Goal: Task Accomplishment & Management: Use online tool/utility

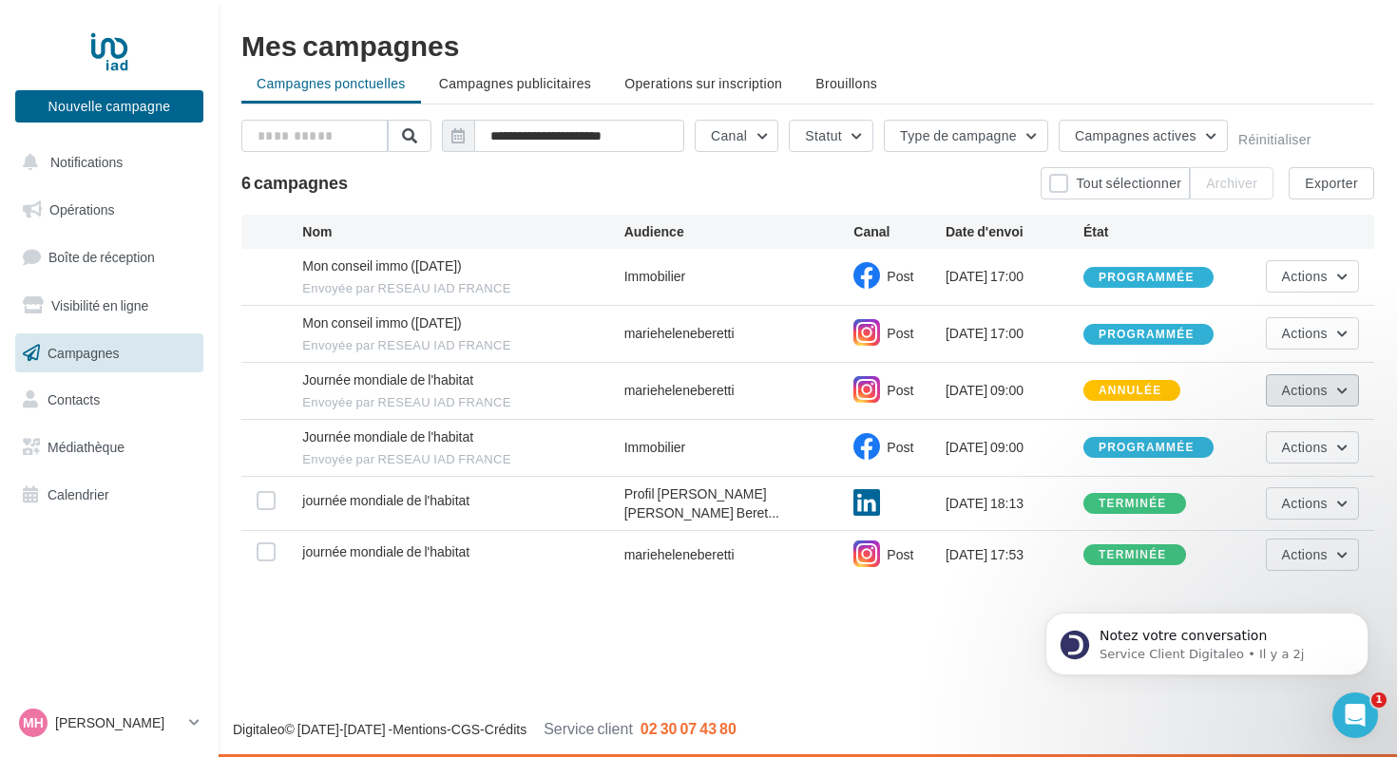
click at [1326, 390] on span "Actions" at bounding box center [1305, 390] width 46 height 16
click at [1146, 393] on div "annulée" at bounding box center [1130, 391] width 63 height 12
click at [1284, 395] on span "Actions" at bounding box center [1305, 390] width 46 height 16
click at [1257, 426] on button "Voir les résultats" at bounding box center [1264, 435] width 190 height 49
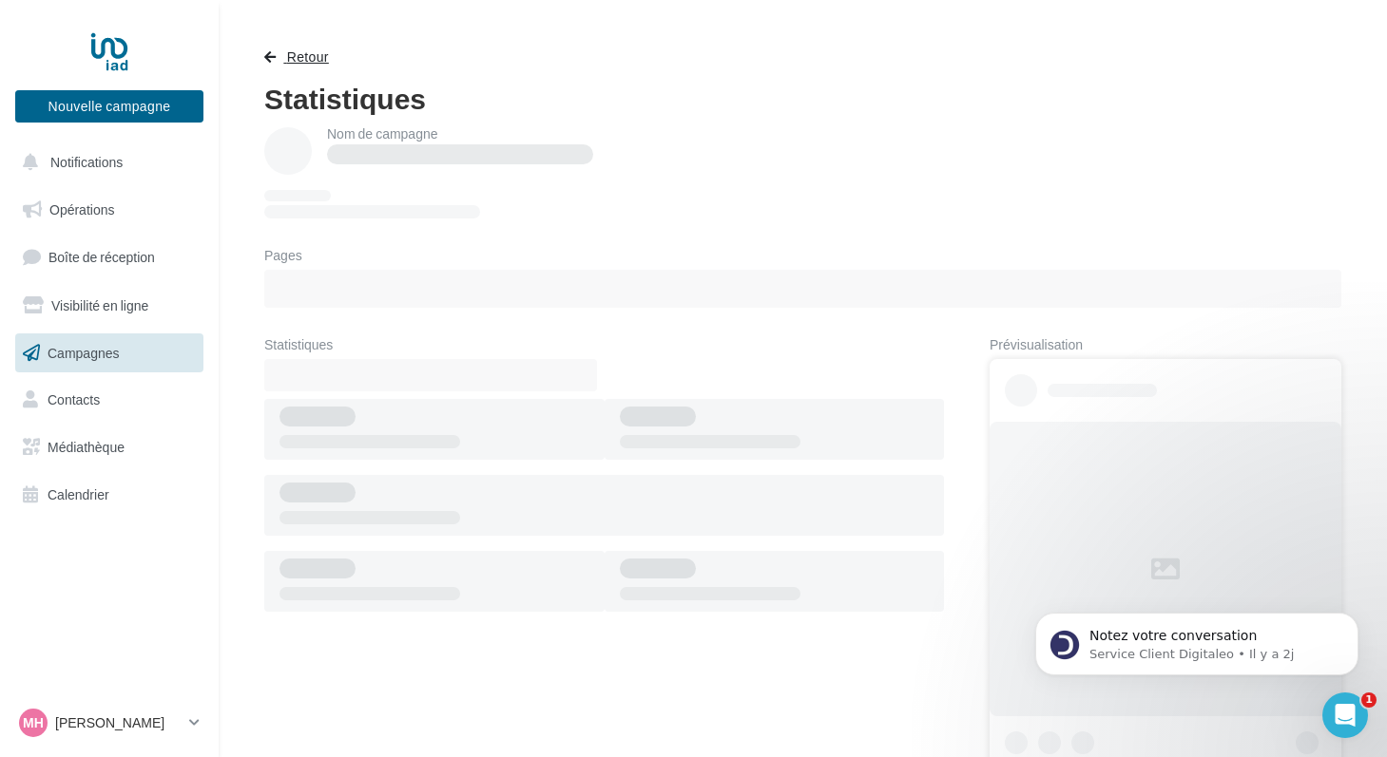
click at [307, 54] on span "Retour" at bounding box center [308, 56] width 42 height 16
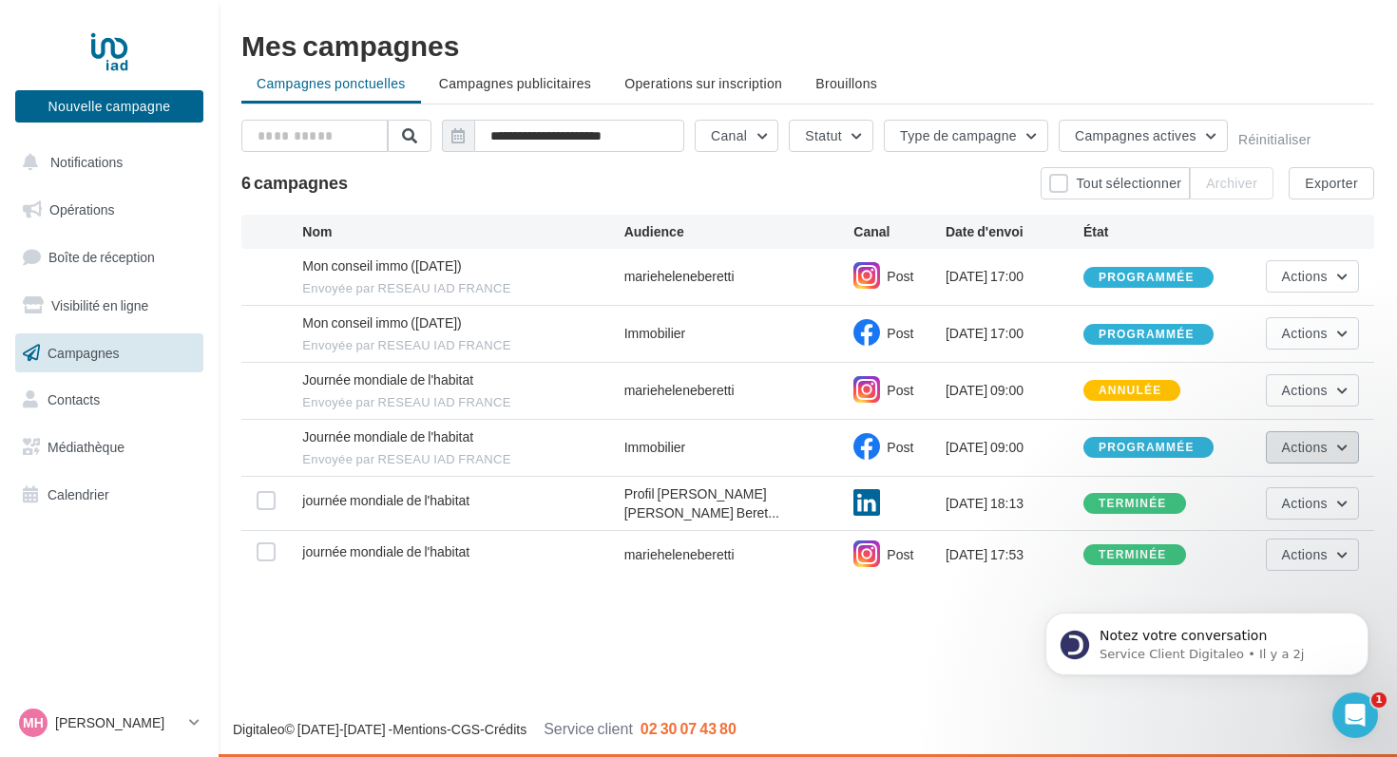
click at [1290, 458] on button "Actions" at bounding box center [1312, 447] width 93 height 32
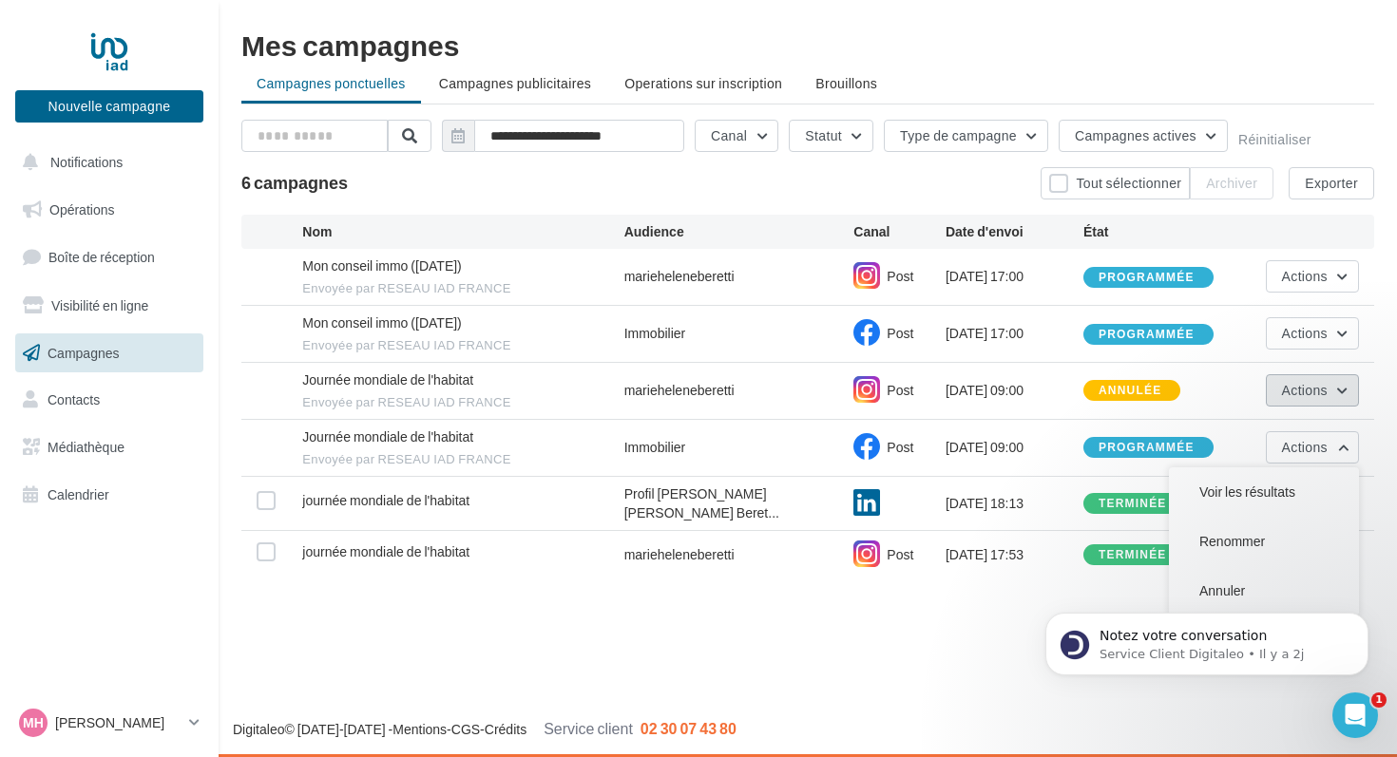
click at [1326, 391] on span "Actions" at bounding box center [1305, 390] width 46 height 16
click at [1148, 394] on div "annulée" at bounding box center [1130, 391] width 63 height 12
click at [1153, 406] on div "Journée mondiale de l'habitat Envoyée par RESEAU IAD FRANCE marieheleneberetti …" at bounding box center [807, 391] width 1133 height 56
click at [1124, 388] on div "annulée" at bounding box center [1130, 391] width 63 height 12
click at [1291, 503] on span "Actions" at bounding box center [1305, 503] width 46 height 16
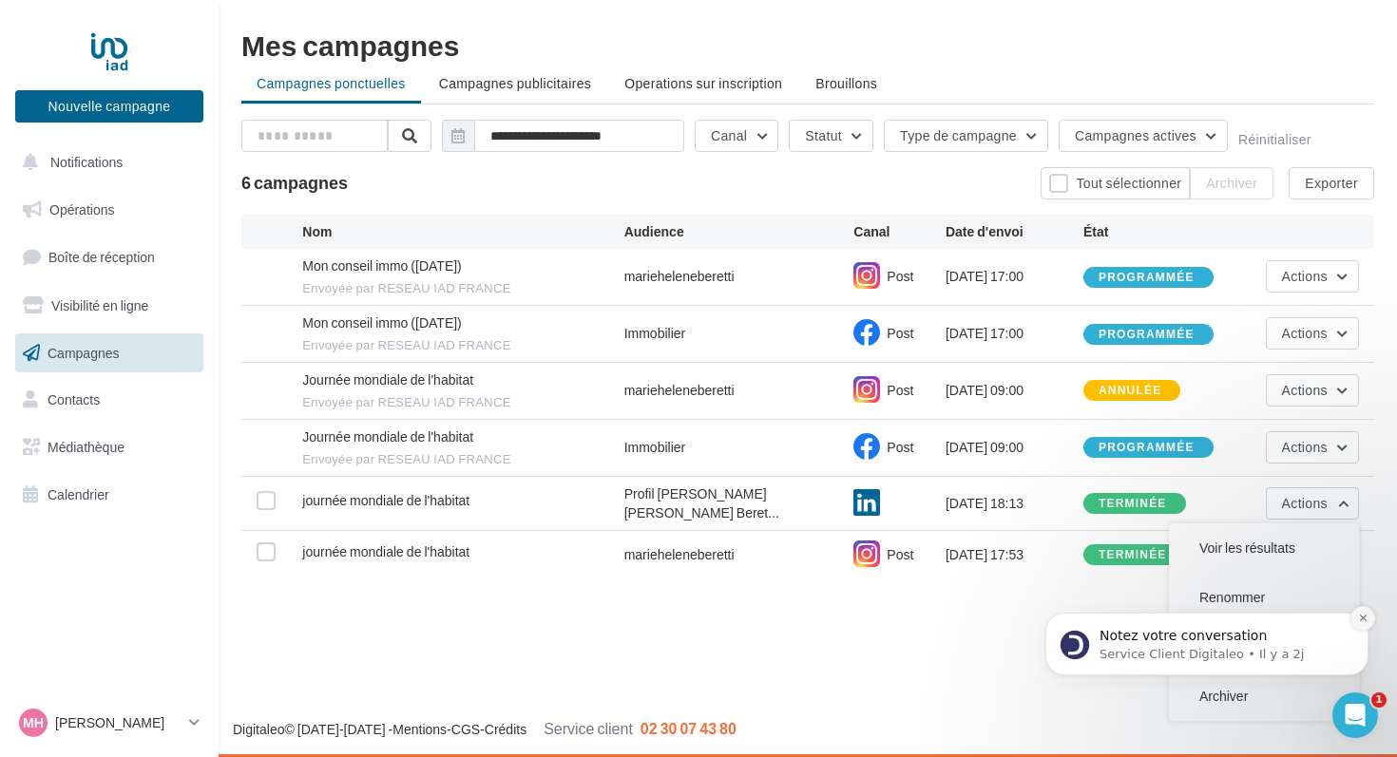
click at [1362, 615] on icon "Dismiss notification" at bounding box center [1363, 618] width 10 height 10
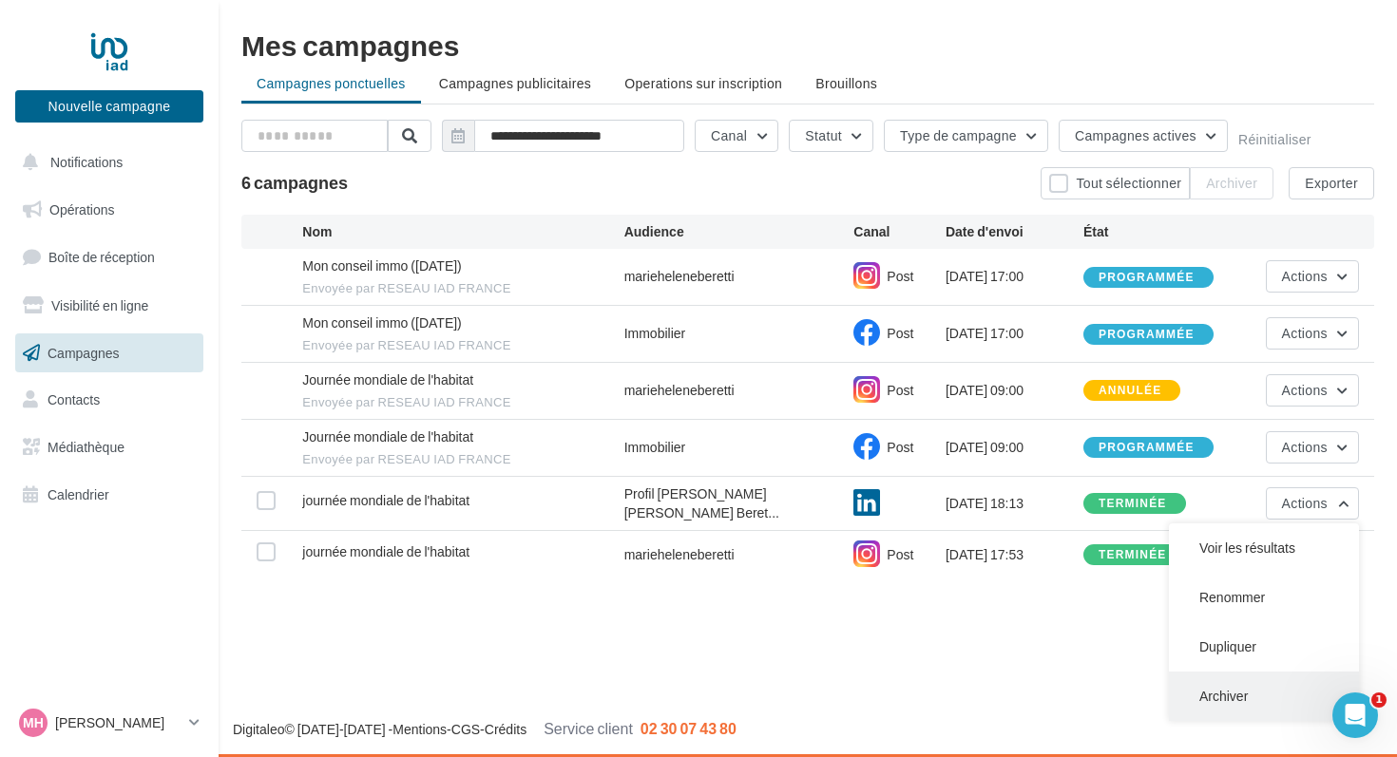
click at [1216, 699] on button "Archiver" at bounding box center [1264, 696] width 190 height 49
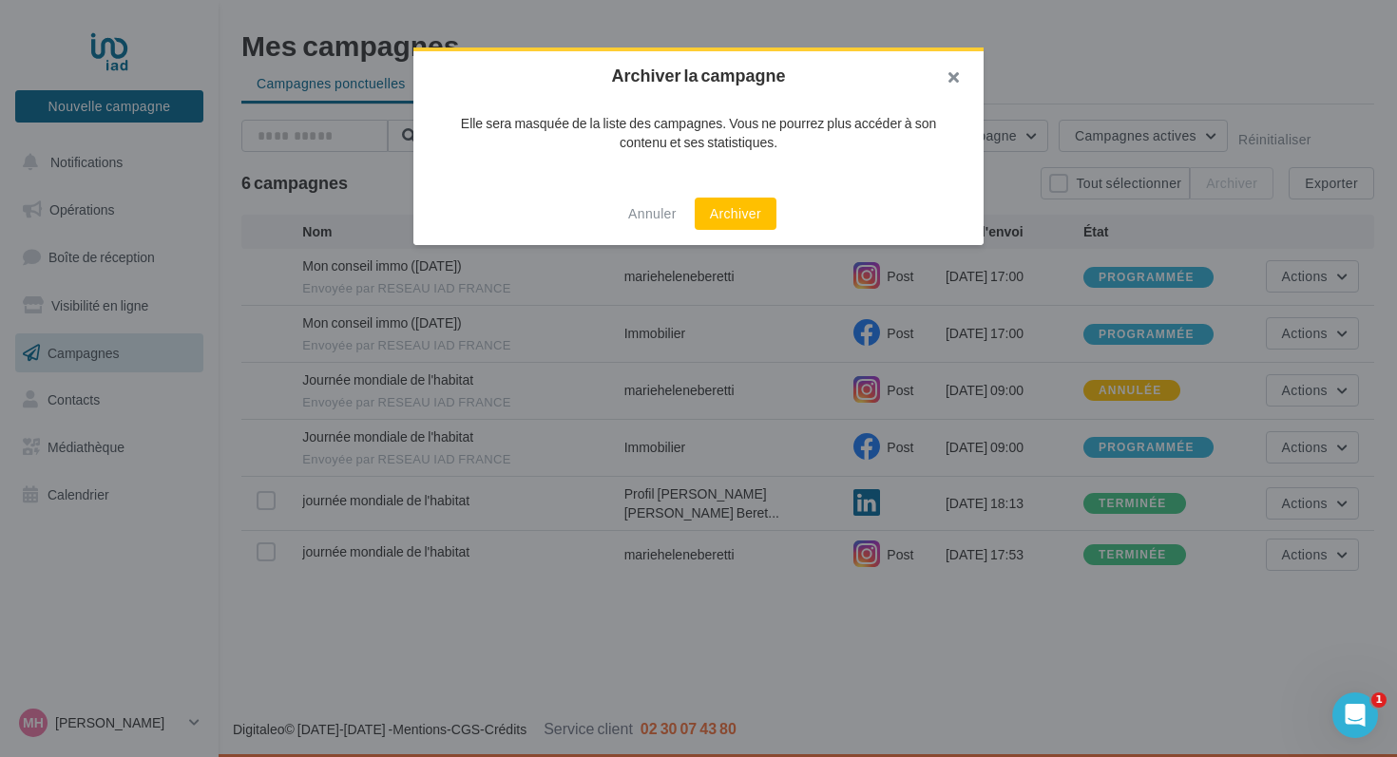
click at [951, 80] on button "button" at bounding box center [946, 79] width 76 height 57
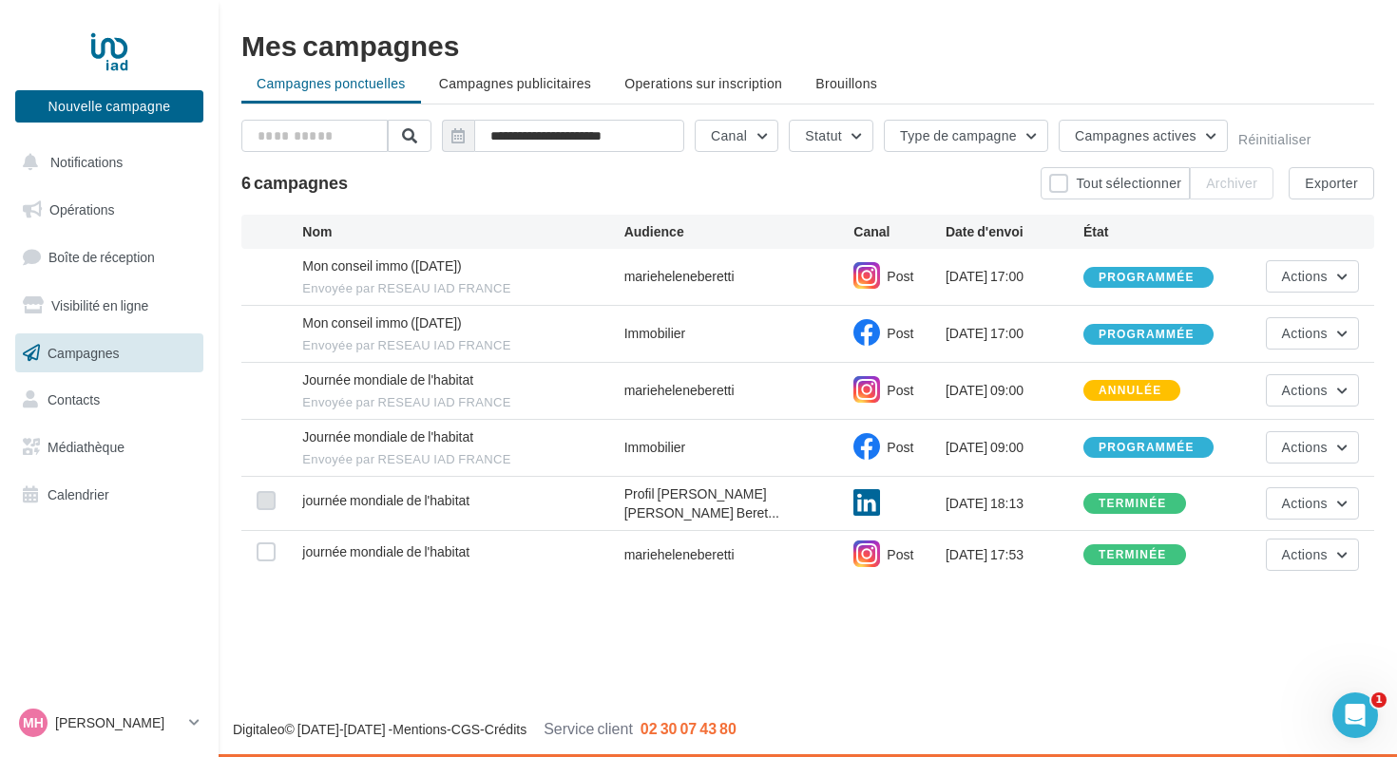
click at [266, 501] on label at bounding box center [266, 500] width 19 height 19
click at [1309, 506] on span "Actions" at bounding box center [1305, 503] width 46 height 16
click at [1026, 630] on div "Nouvelle campagne Nouvelle campagne Notifications Opérations Boîte de réception…" at bounding box center [698, 378] width 1397 height 757
click at [265, 548] on label at bounding box center [266, 552] width 19 height 19
click at [1150, 393] on div "annulée" at bounding box center [1130, 391] width 63 height 12
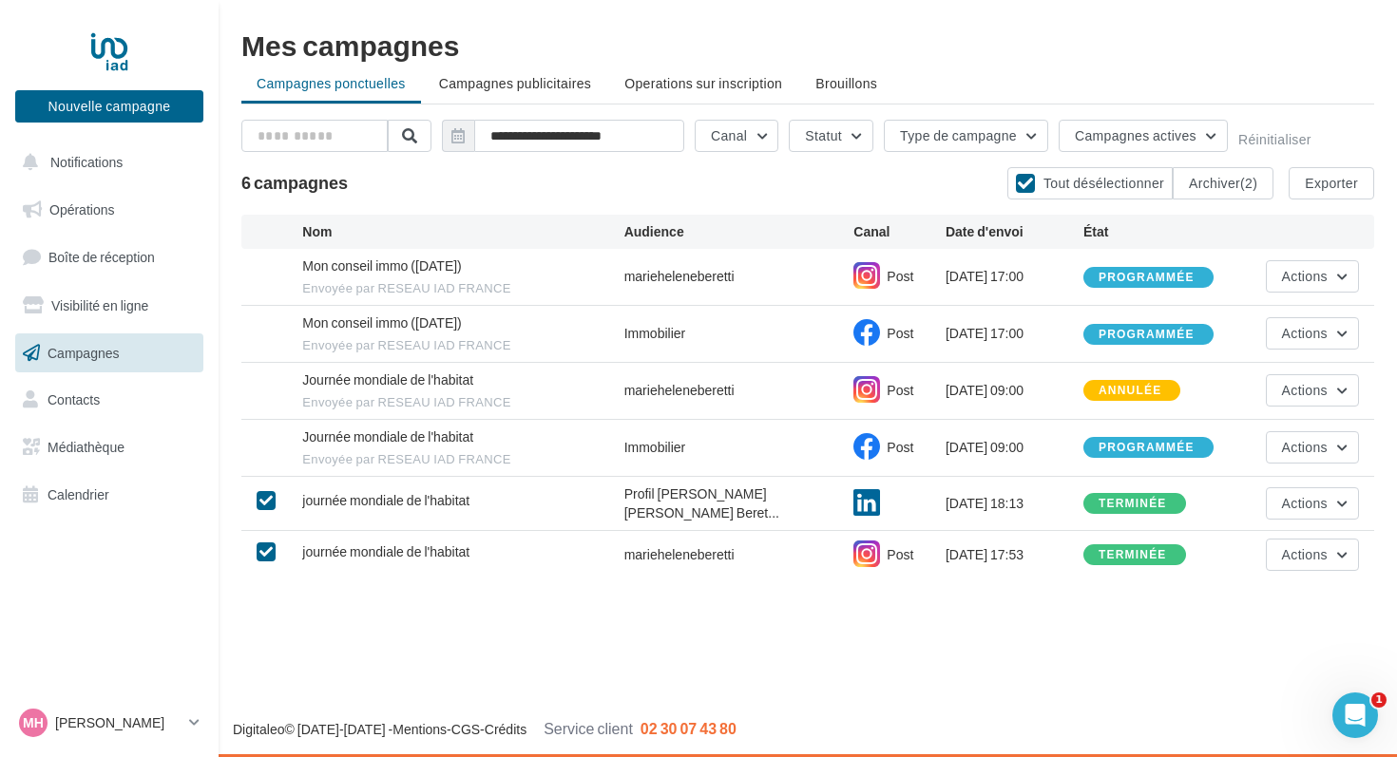
click at [1150, 393] on div "annulée" at bounding box center [1130, 391] width 63 height 12
click at [1229, 188] on button "Archiver (2)" at bounding box center [1223, 183] width 101 height 32
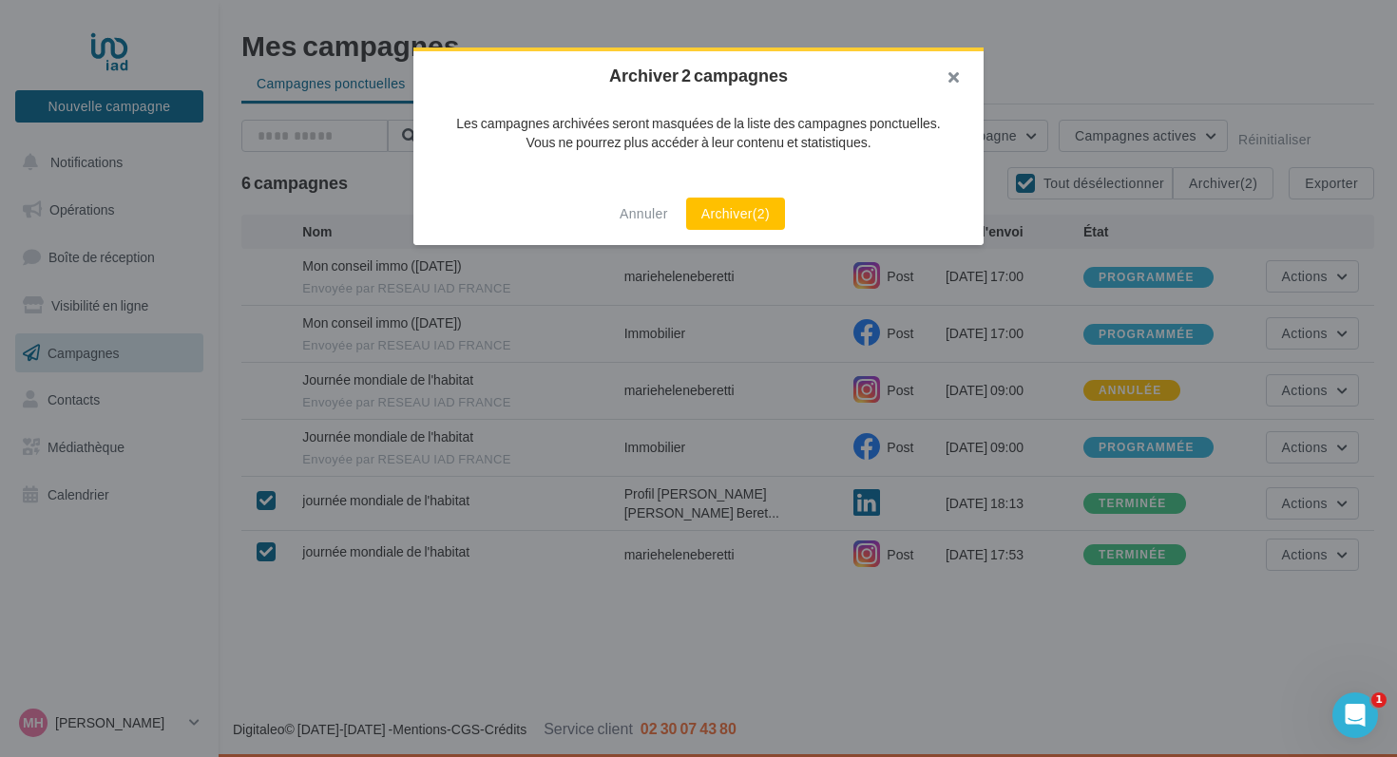
click at [953, 72] on button "button" at bounding box center [946, 79] width 76 height 57
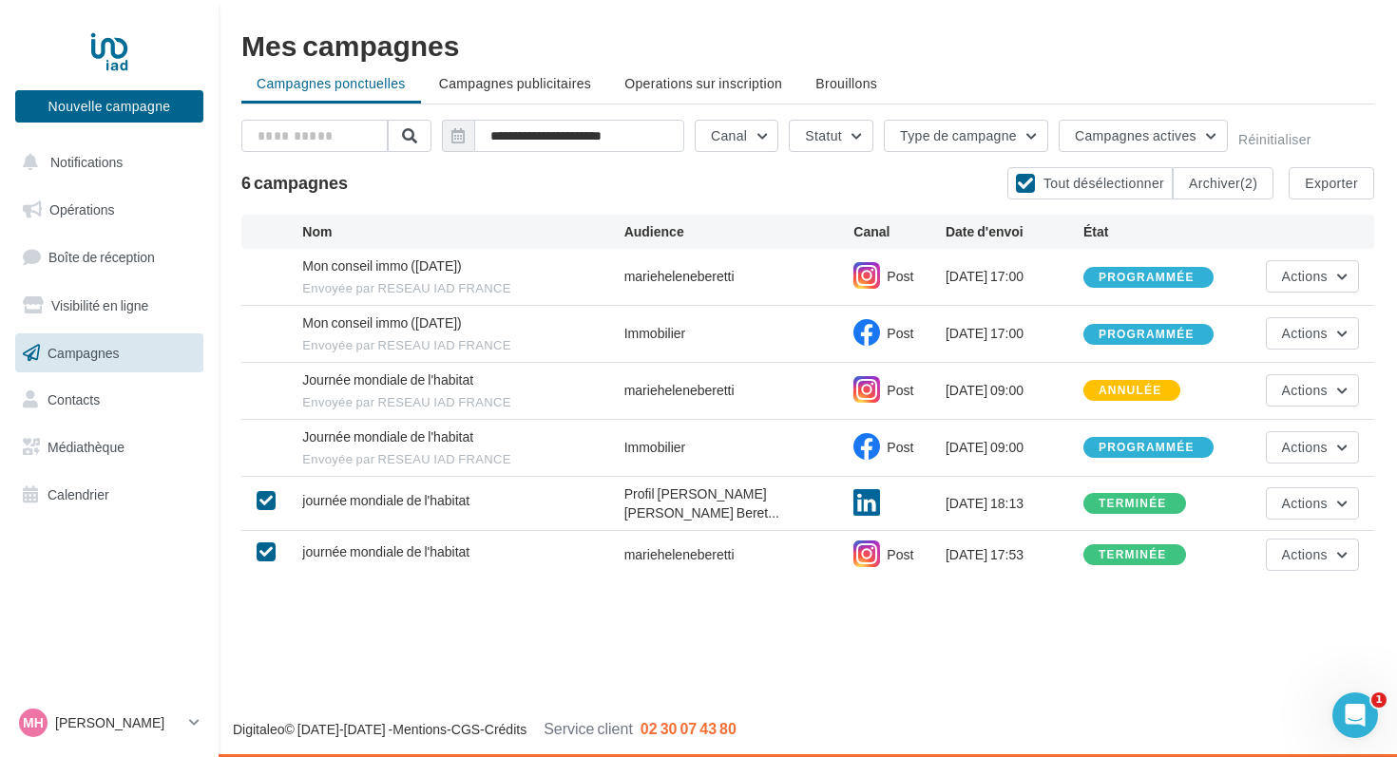
click at [470, 608] on div "Nouvelle campagne Nouvelle campagne Notifications Opérations Boîte de réception…" at bounding box center [698, 378] width 1397 height 757
click at [112, 210] on span "Opérations" at bounding box center [81, 209] width 65 height 16
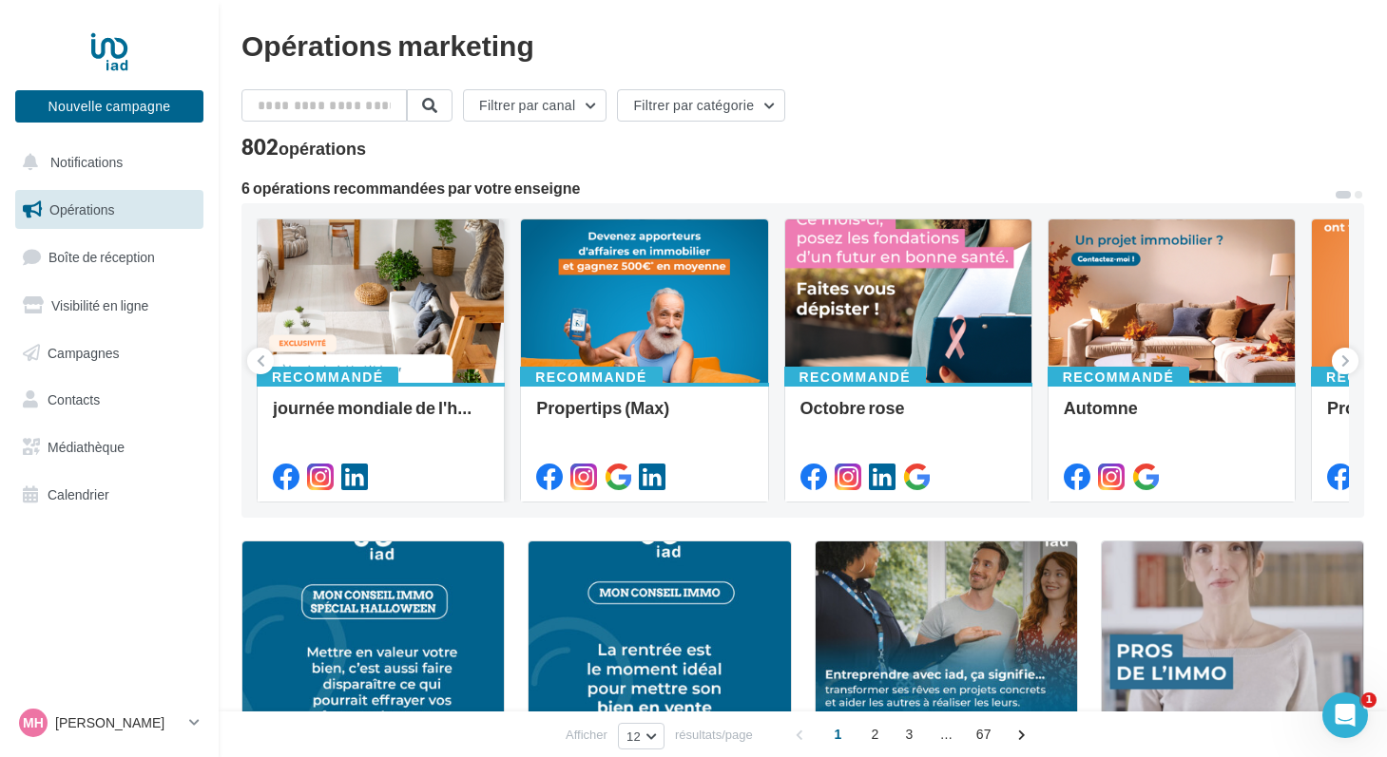
click at [393, 349] on div at bounding box center [381, 302] width 246 height 165
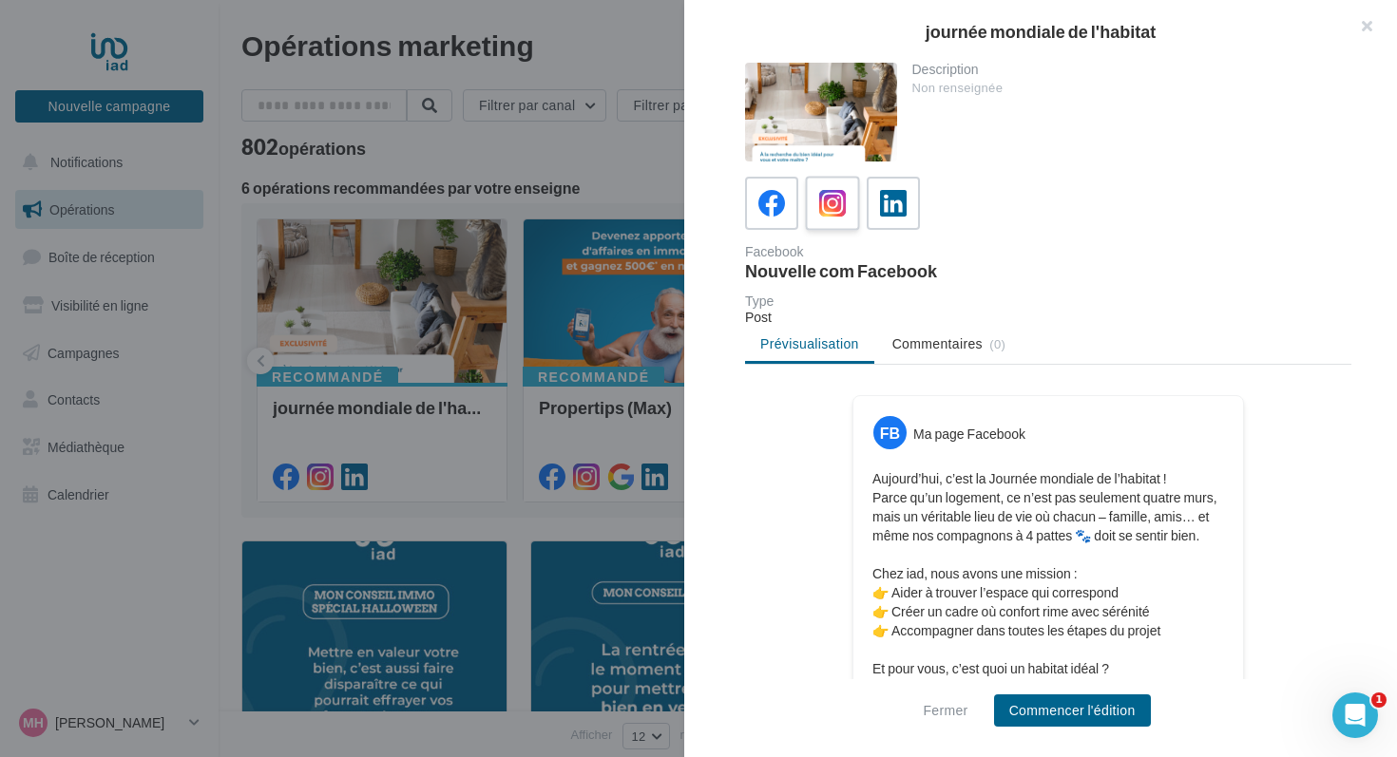
click at [832, 203] on icon at bounding box center [833, 204] width 28 height 28
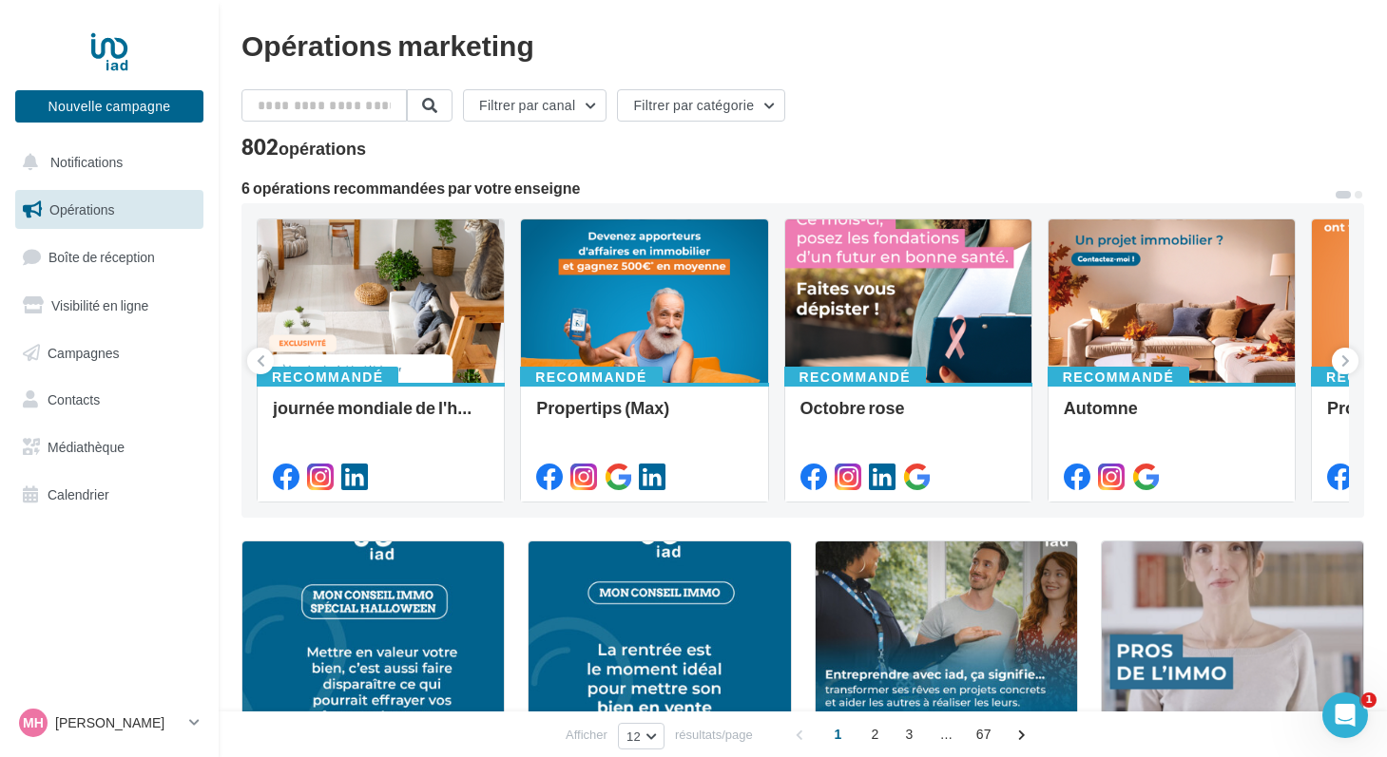
click at [104, 354] on span "Campagnes" at bounding box center [84, 352] width 72 height 16
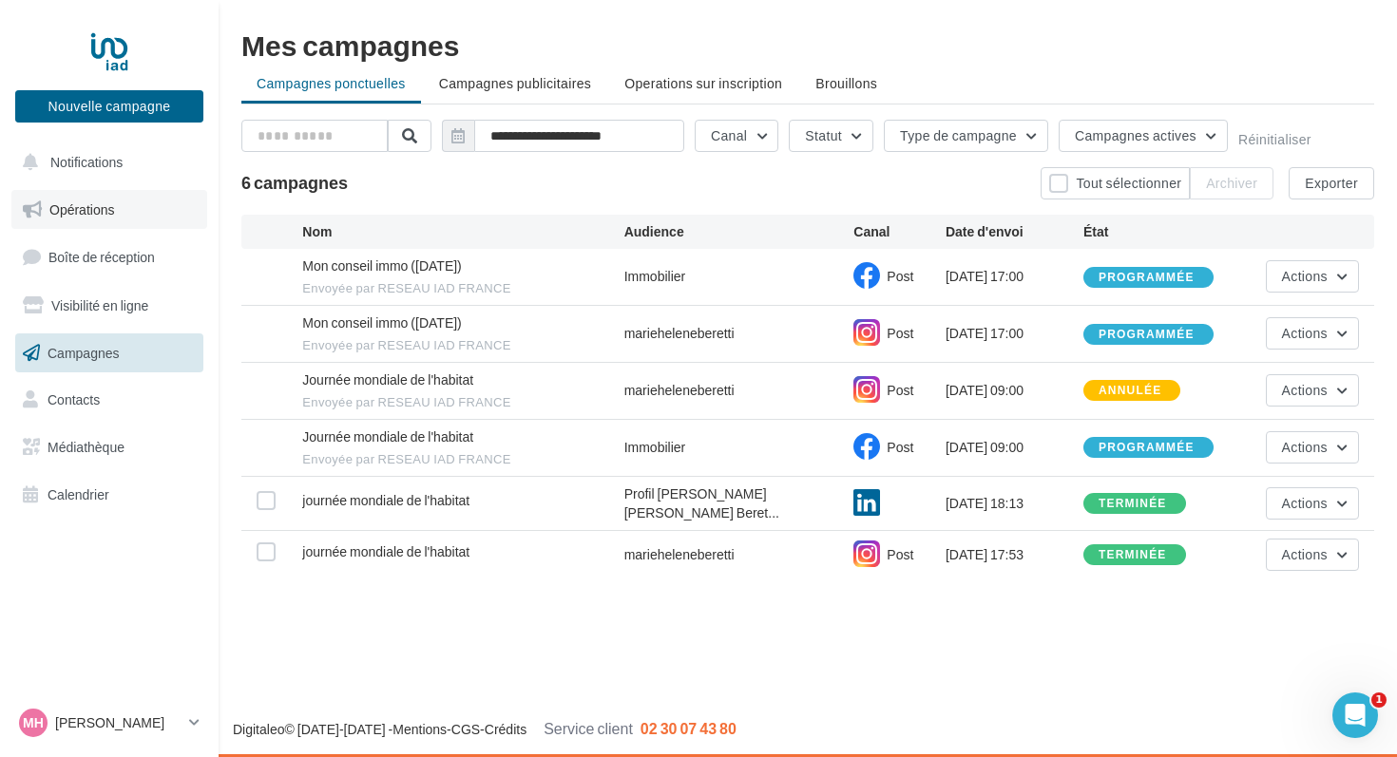
click at [105, 212] on span "Opérations" at bounding box center [81, 209] width 65 height 16
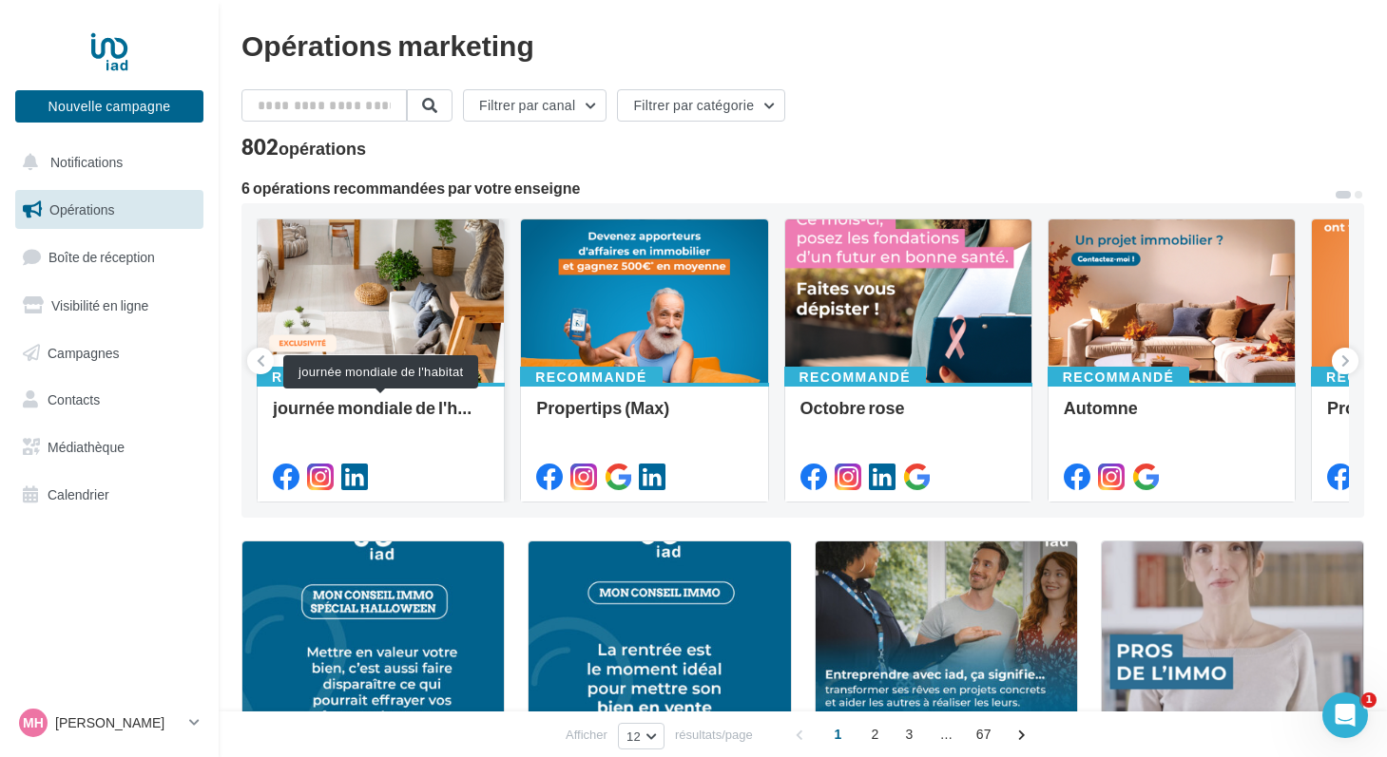
click at [361, 411] on div "journée mondiale de l'habitat" at bounding box center [381, 417] width 216 height 38
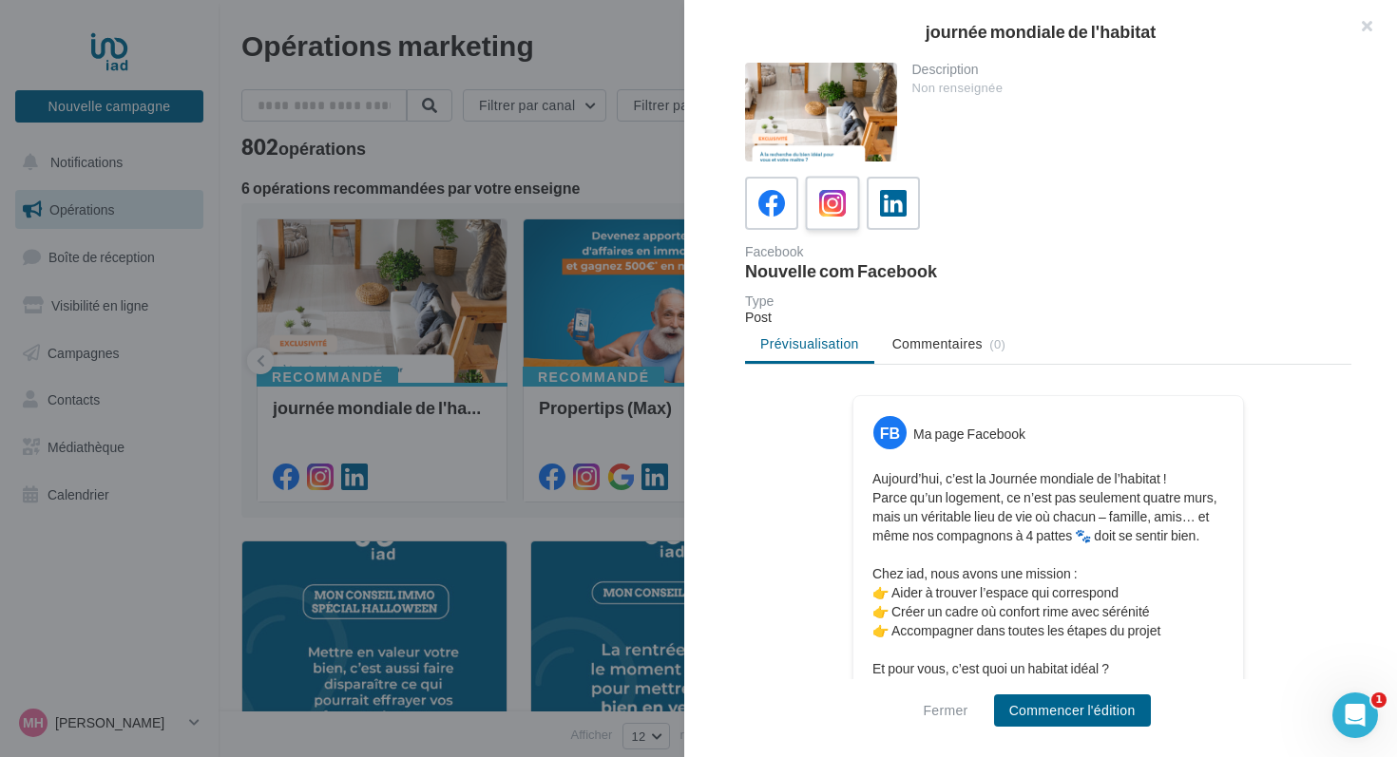
click at [834, 209] on icon at bounding box center [833, 204] width 28 height 28
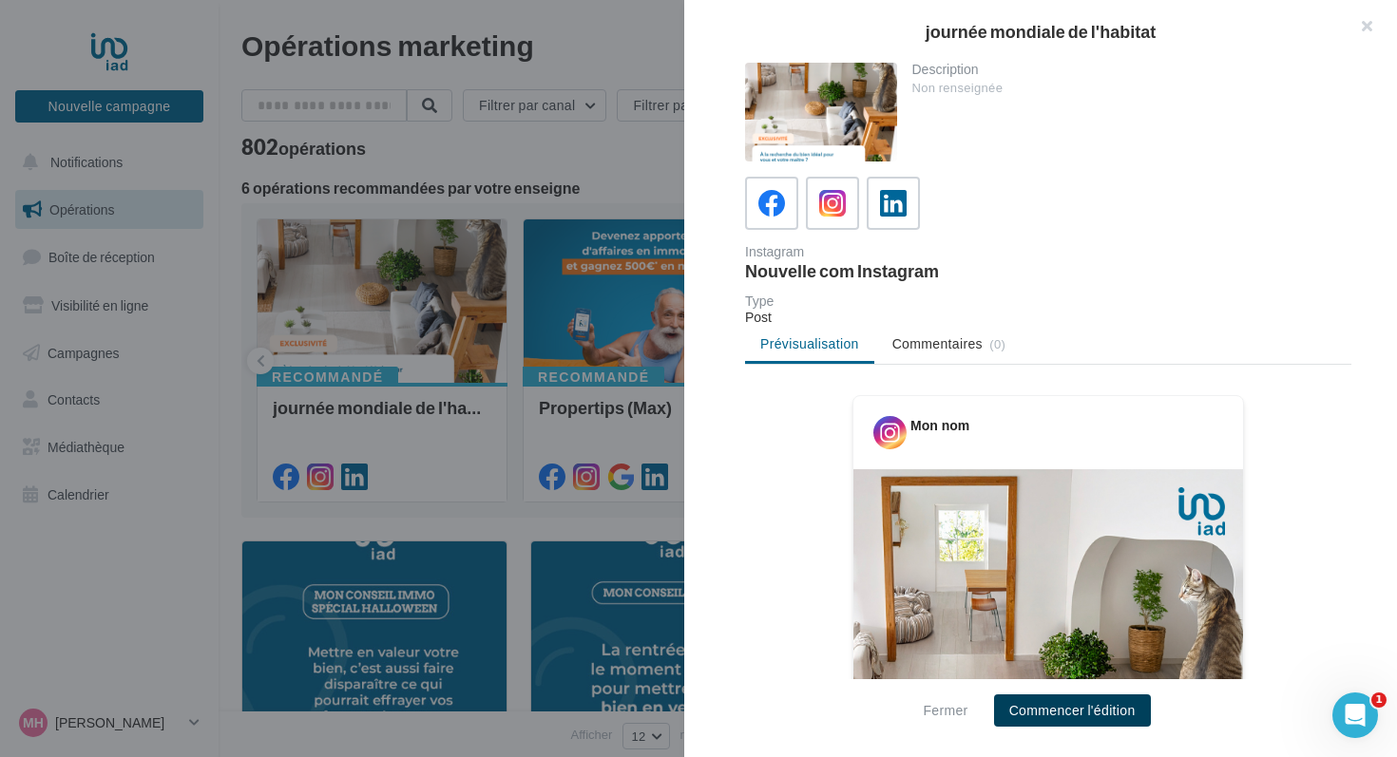
click at [1053, 717] on button "Commencer l'édition" at bounding box center [1072, 711] width 157 height 32
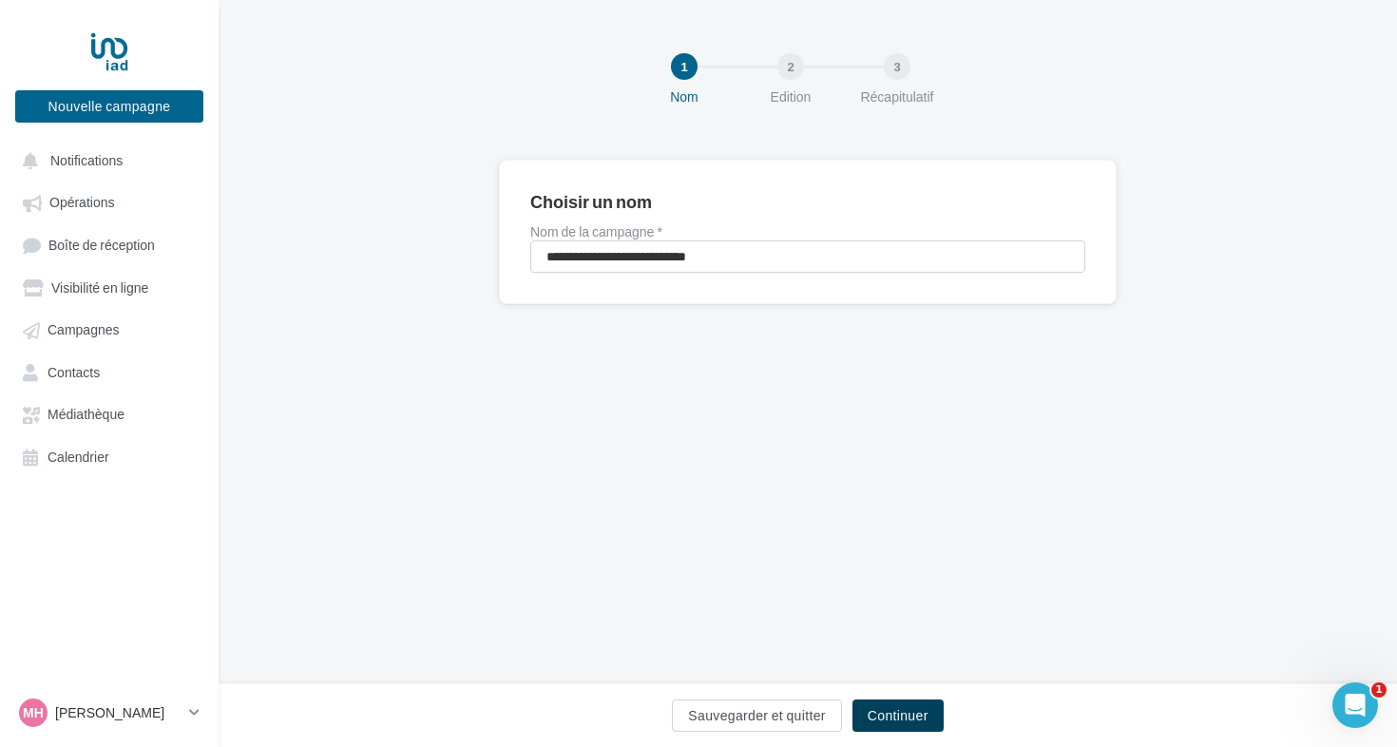
click at [880, 714] on button "Continuer" at bounding box center [897, 715] width 91 height 32
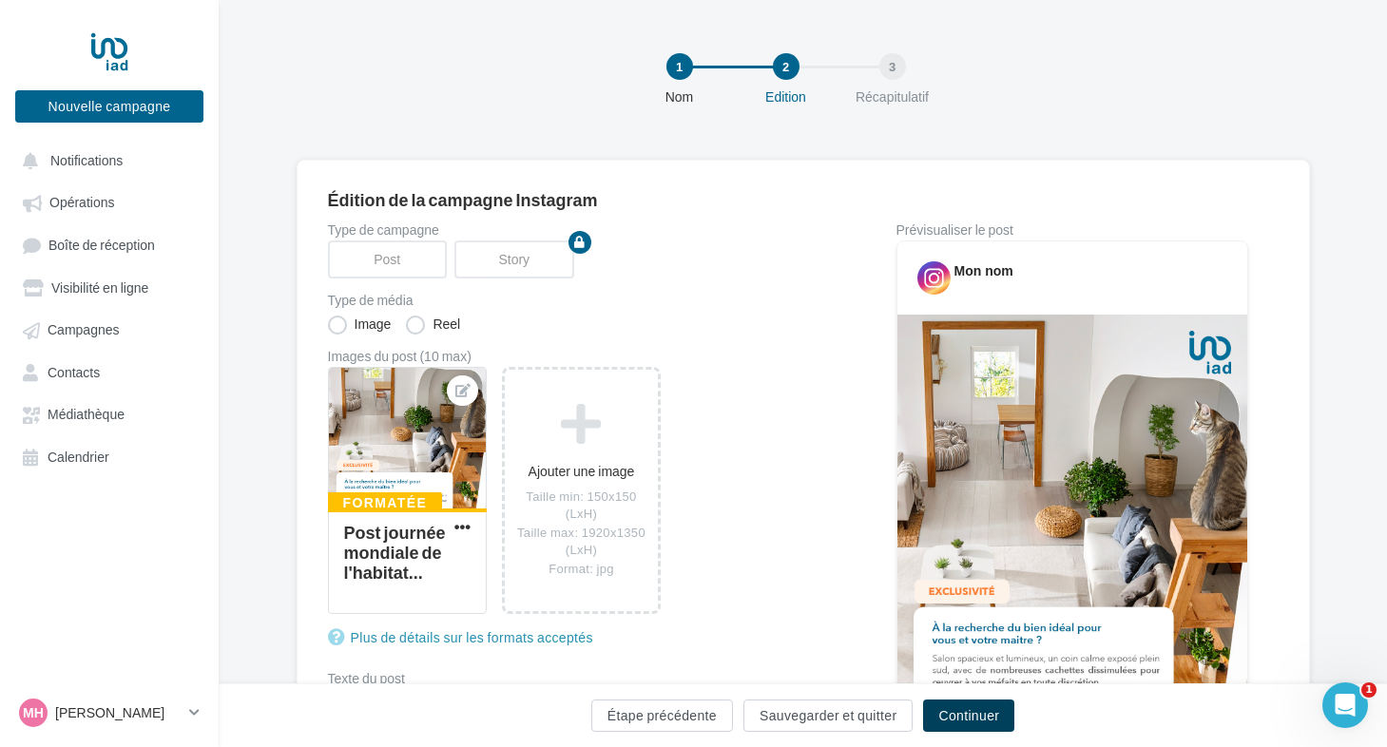
click at [955, 716] on button "Continuer" at bounding box center [968, 715] width 91 height 32
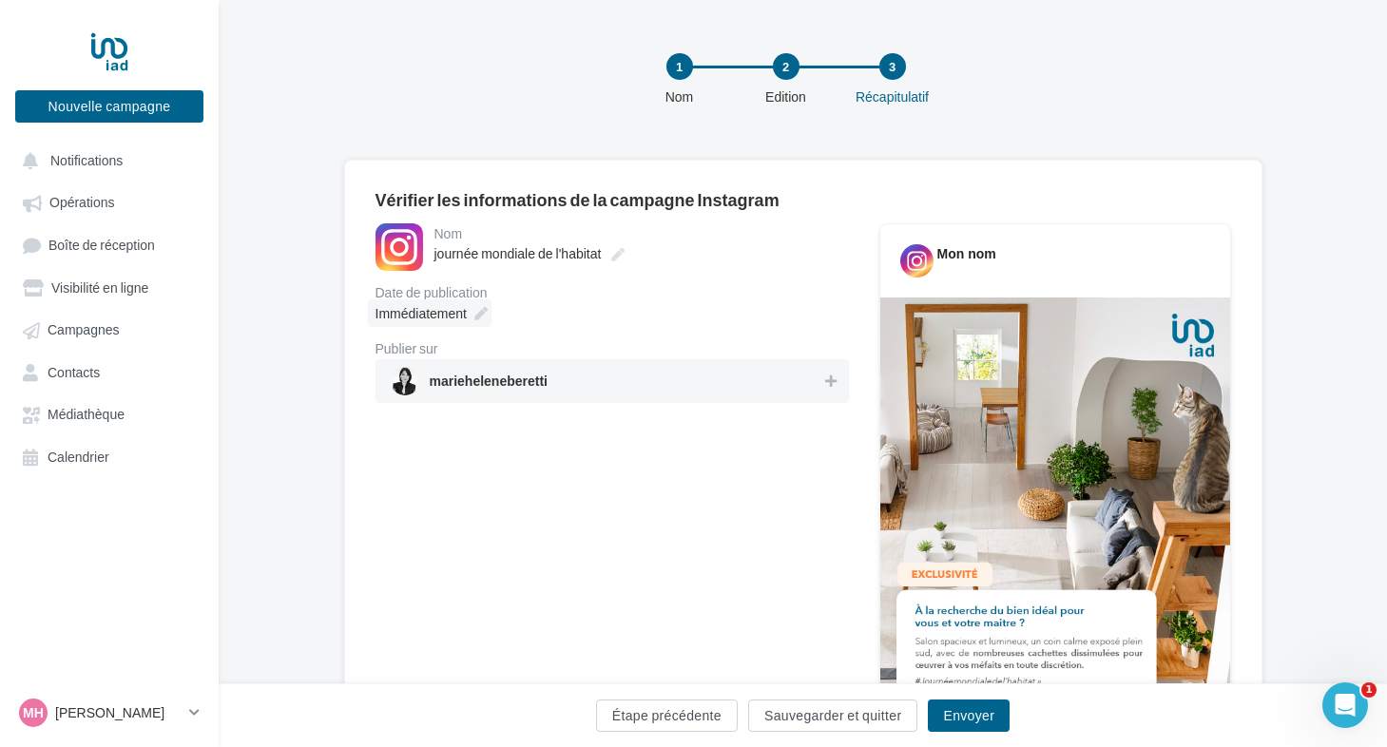
click at [474, 320] on icon at bounding box center [480, 313] width 13 height 13
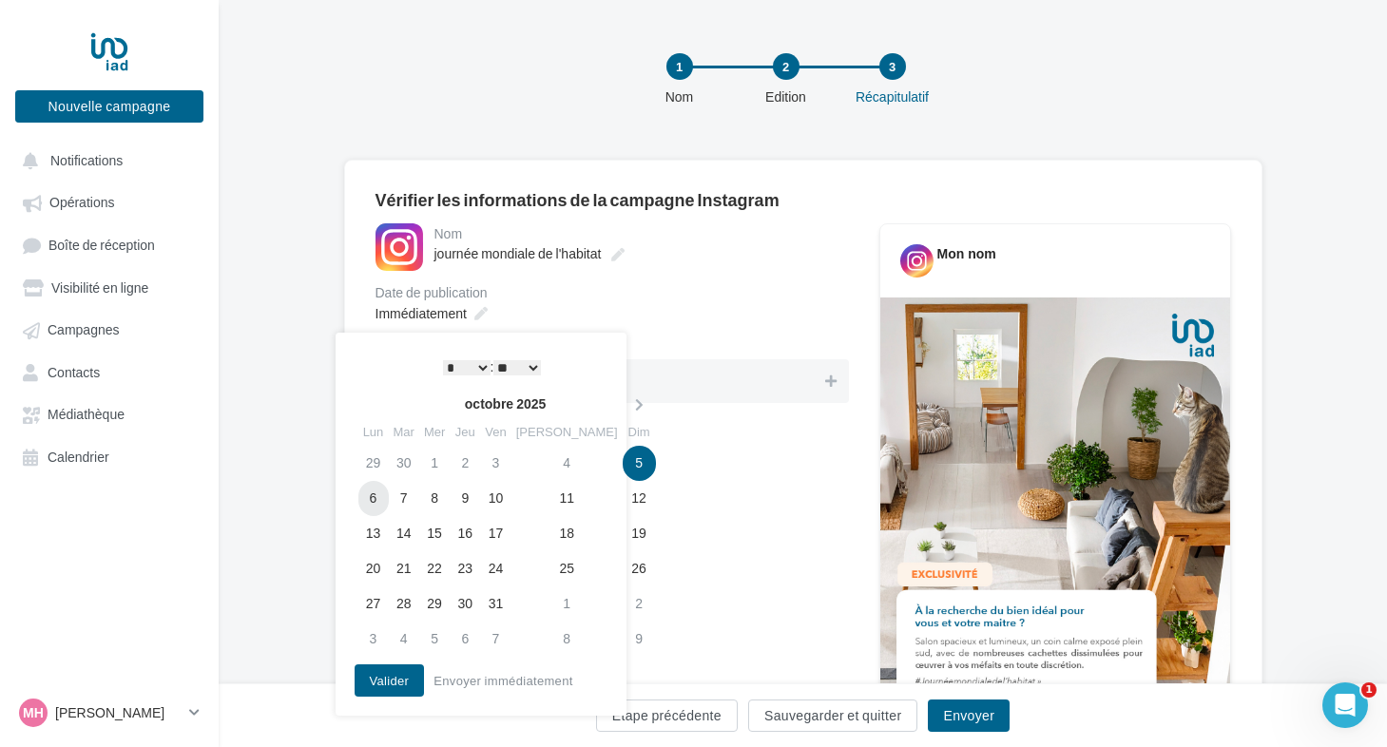
click at [376, 498] on td "6" at bounding box center [373, 498] width 30 height 35
click at [379, 674] on button "Valider" at bounding box center [389, 680] width 70 height 32
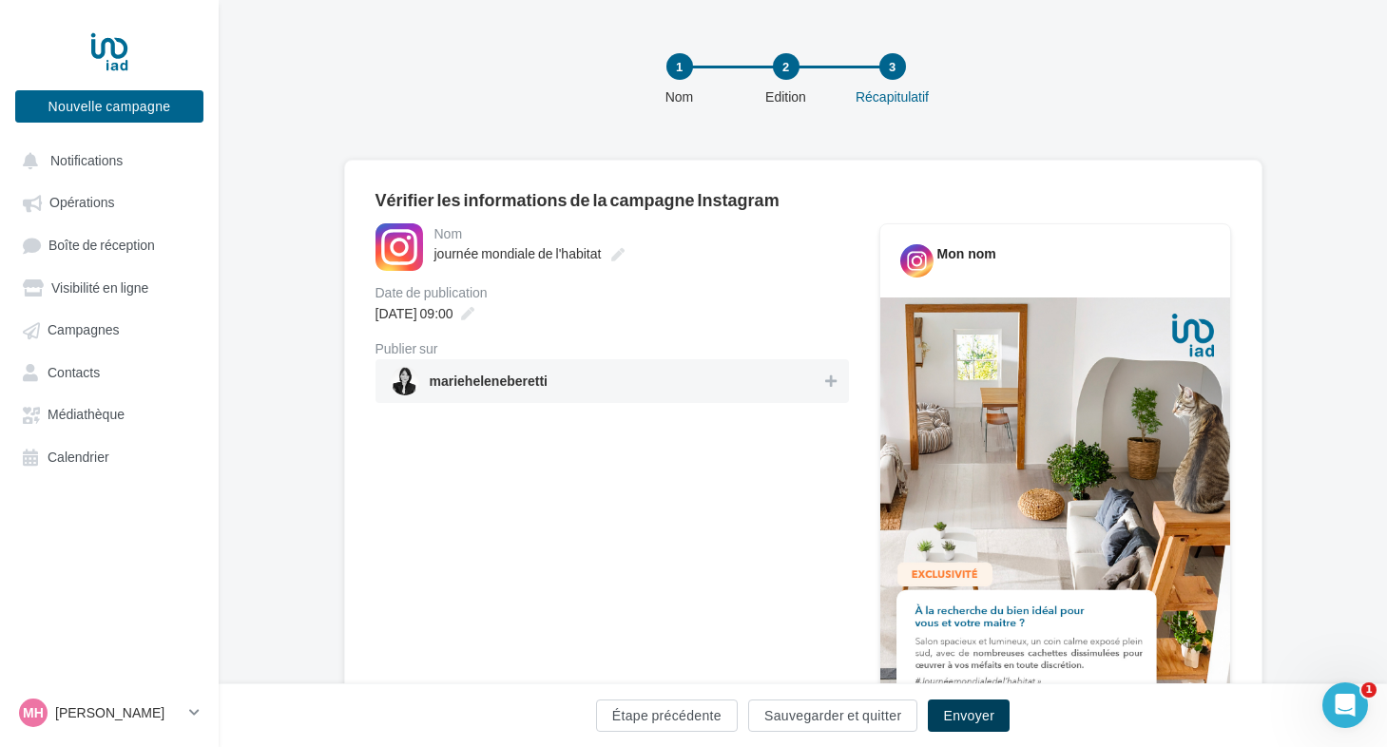
click at [973, 721] on button "Envoyer" at bounding box center [969, 715] width 82 height 32
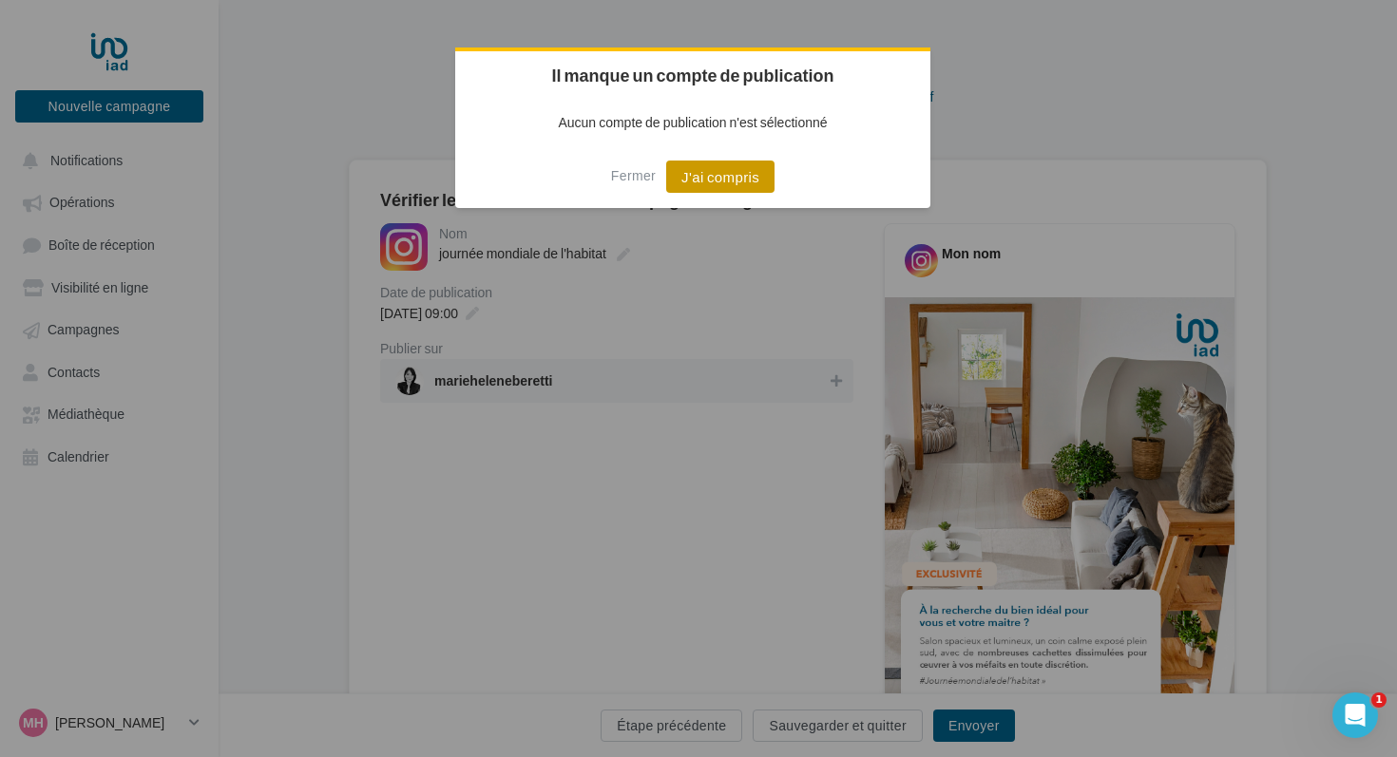
click at [730, 192] on button "J'ai compris" at bounding box center [720, 177] width 108 height 32
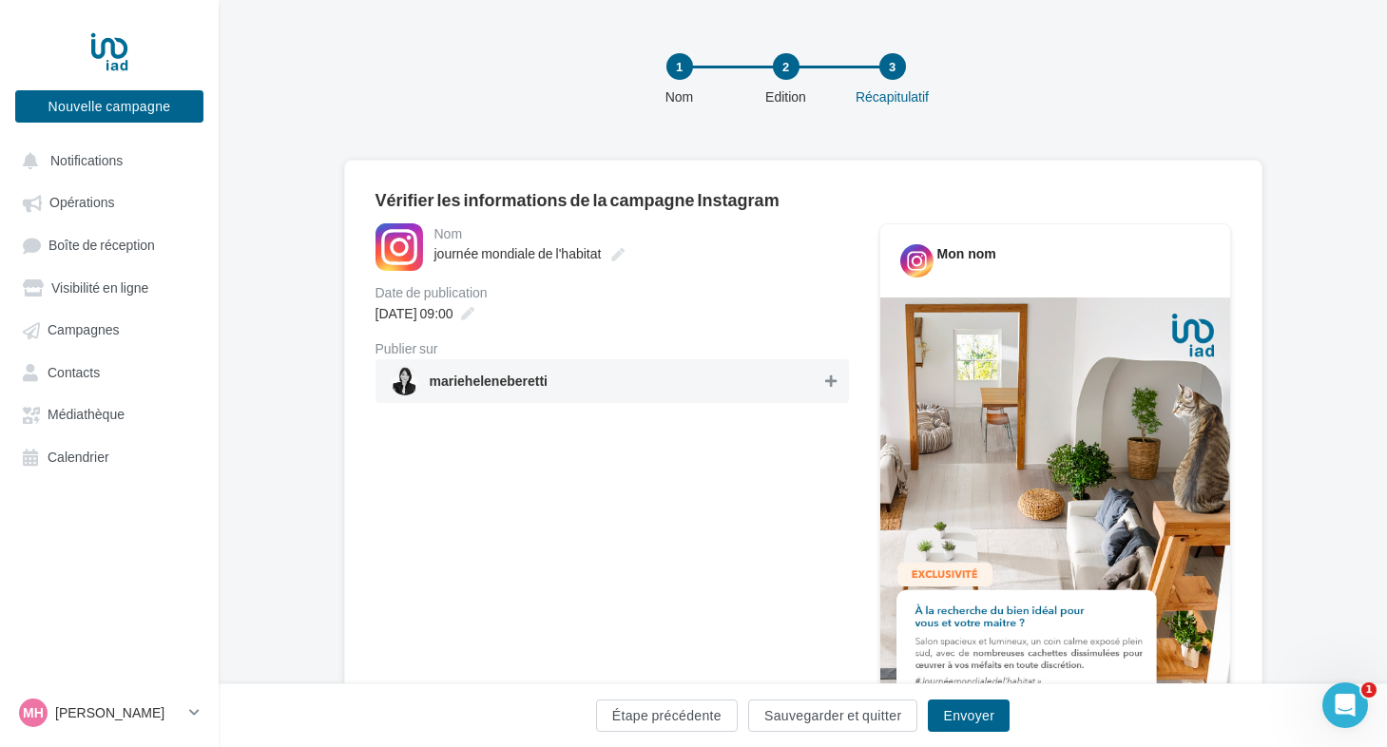
click at [827, 385] on icon at bounding box center [830, 380] width 11 height 13
click at [962, 720] on button "Envoyer" at bounding box center [969, 715] width 82 height 32
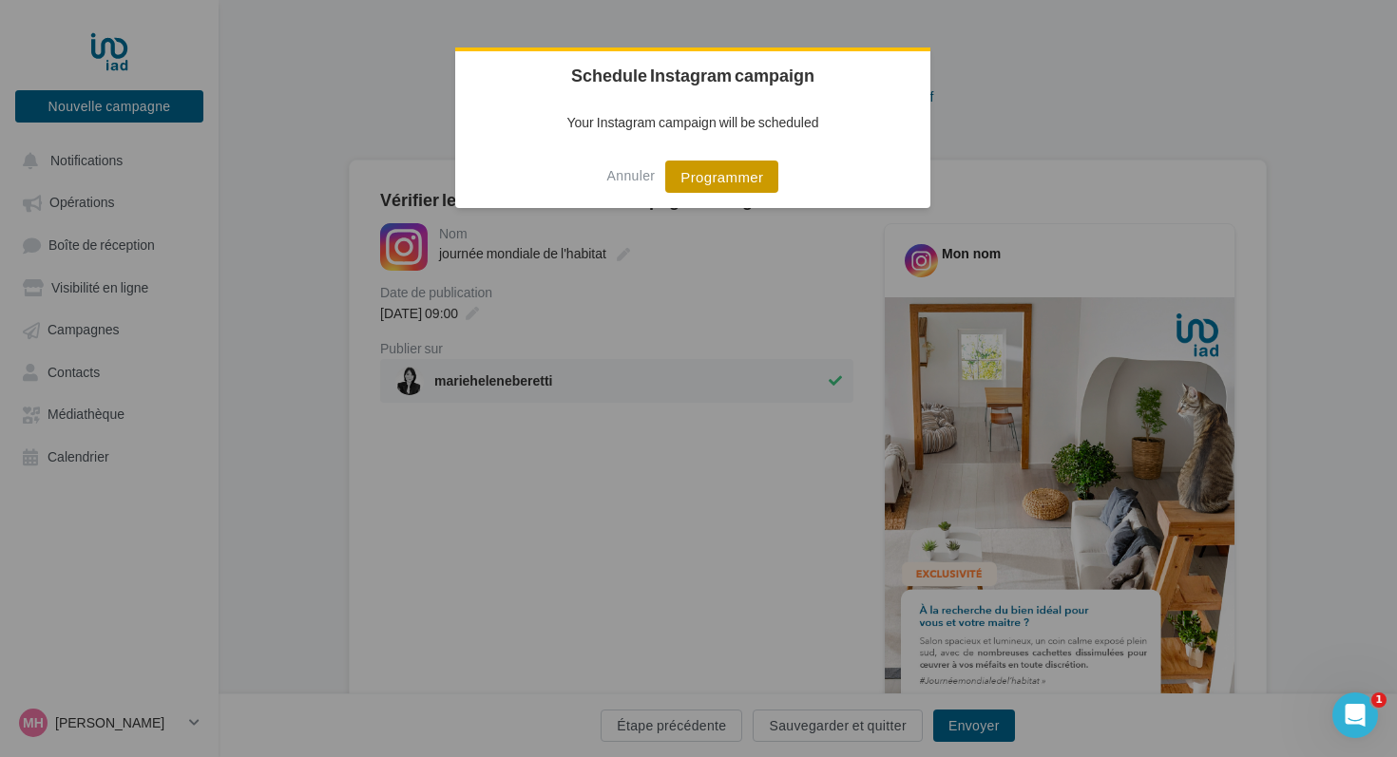
click at [747, 182] on button "Programmer" at bounding box center [721, 177] width 113 height 32
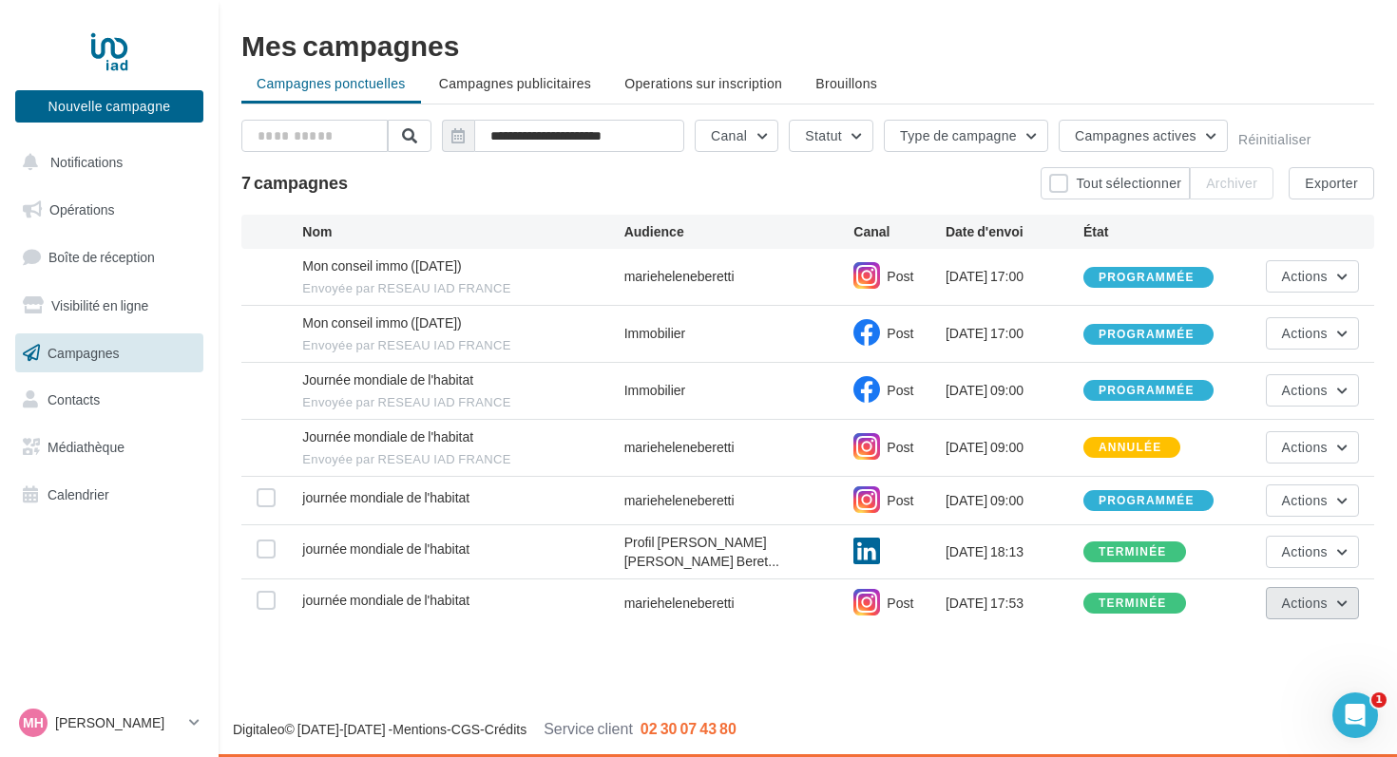
click at [1299, 602] on span "Actions" at bounding box center [1305, 603] width 46 height 16
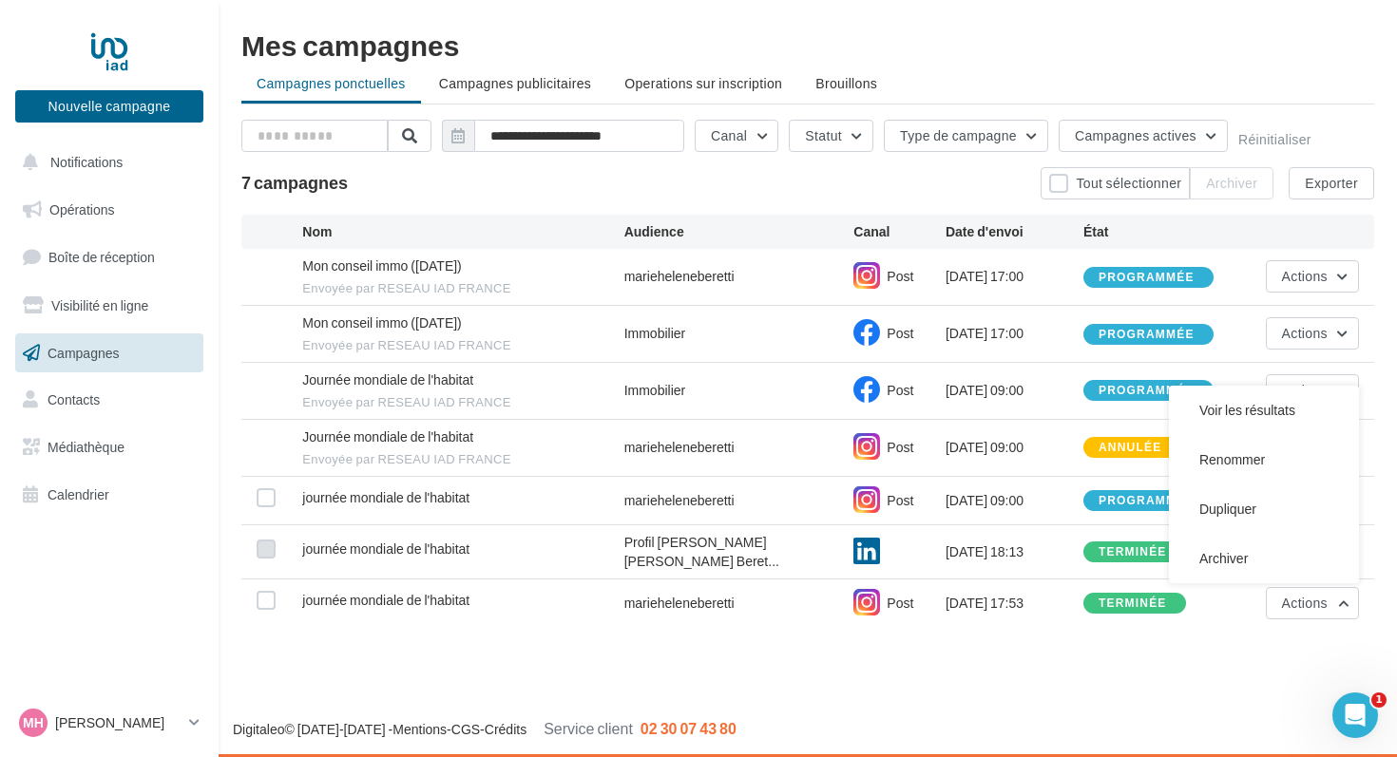
click at [267, 544] on label at bounding box center [266, 549] width 19 height 19
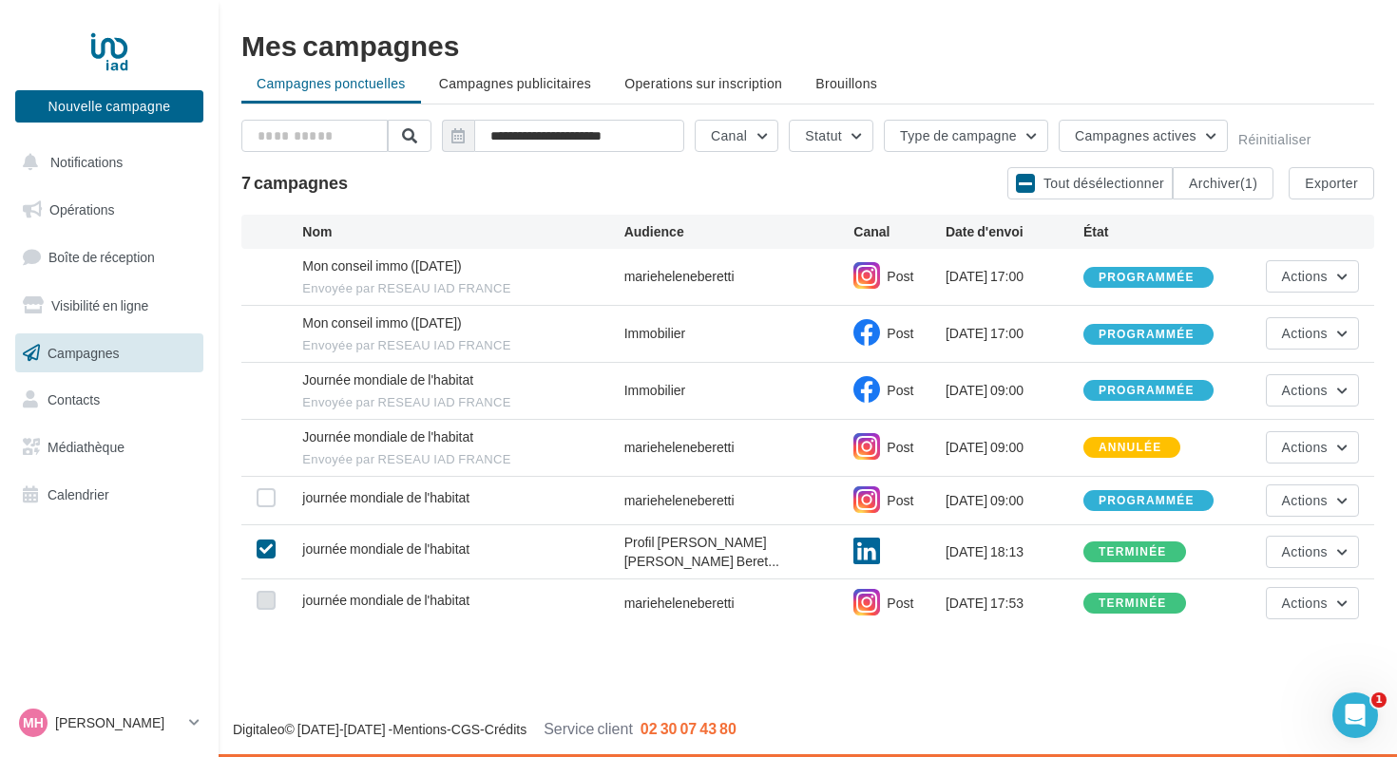
click at [264, 596] on label at bounding box center [266, 600] width 19 height 19
click at [1149, 549] on div "terminée" at bounding box center [1133, 552] width 68 height 12
click at [1330, 554] on button "Actions" at bounding box center [1312, 552] width 93 height 32
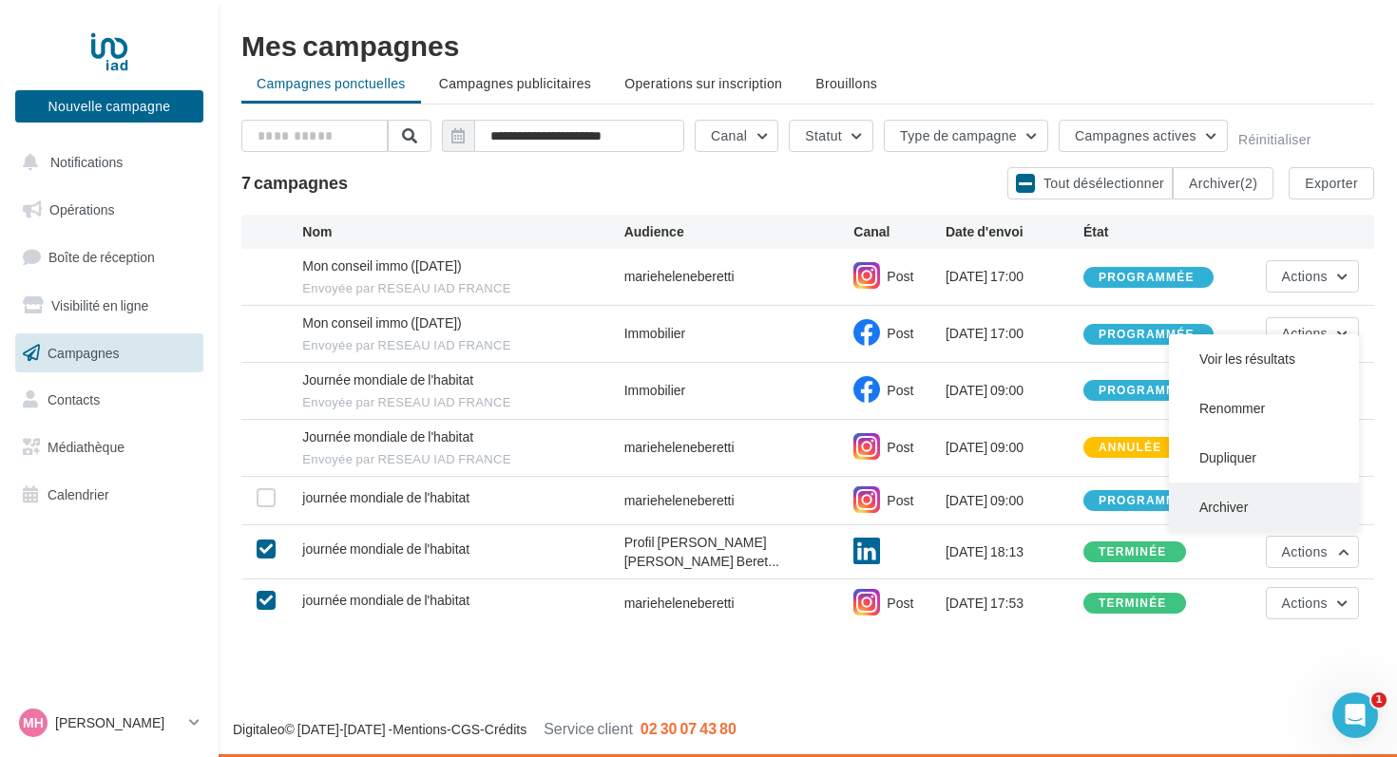
click at [1248, 496] on button "Archiver" at bounding box center [1264, 507] width 190 height 49
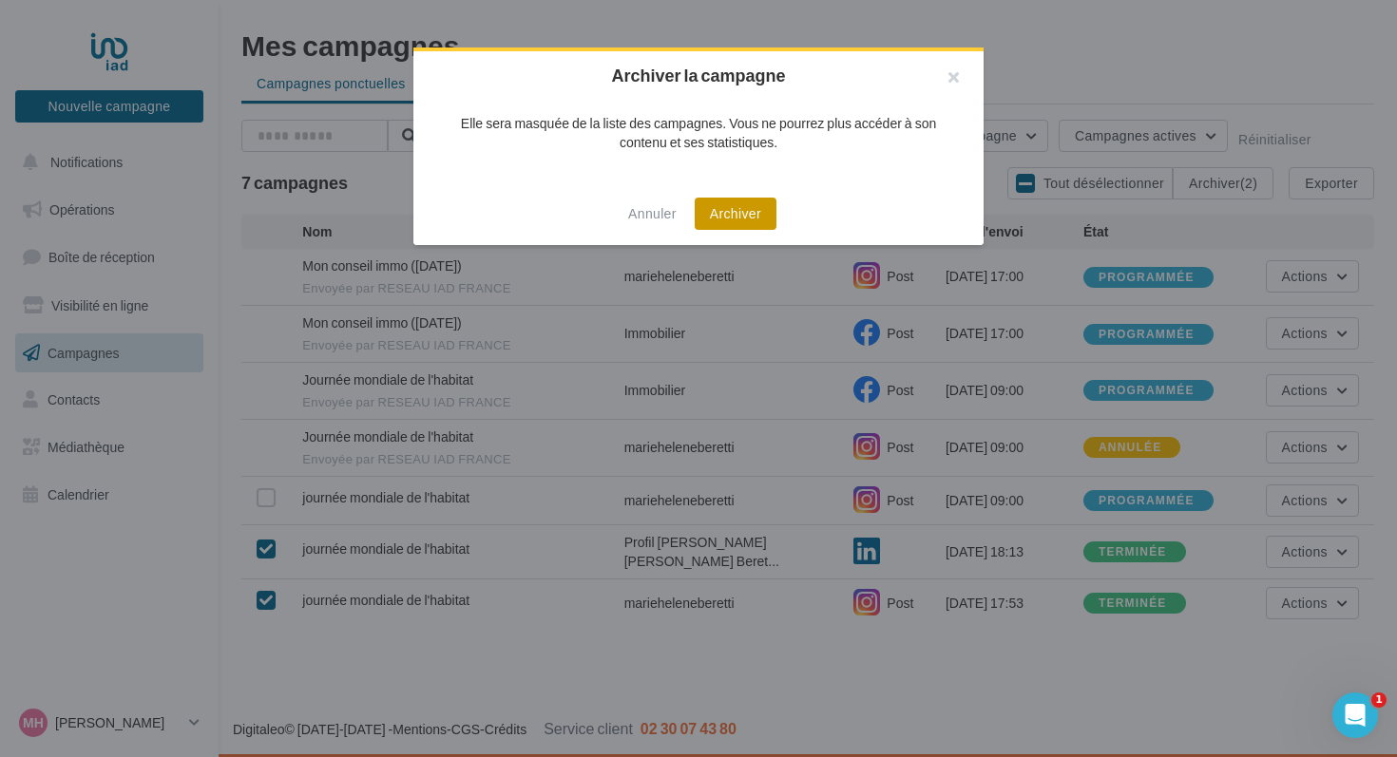
click at [739, 210] on button "Archiver" at bounding box center [736, 214] width 82 height 32
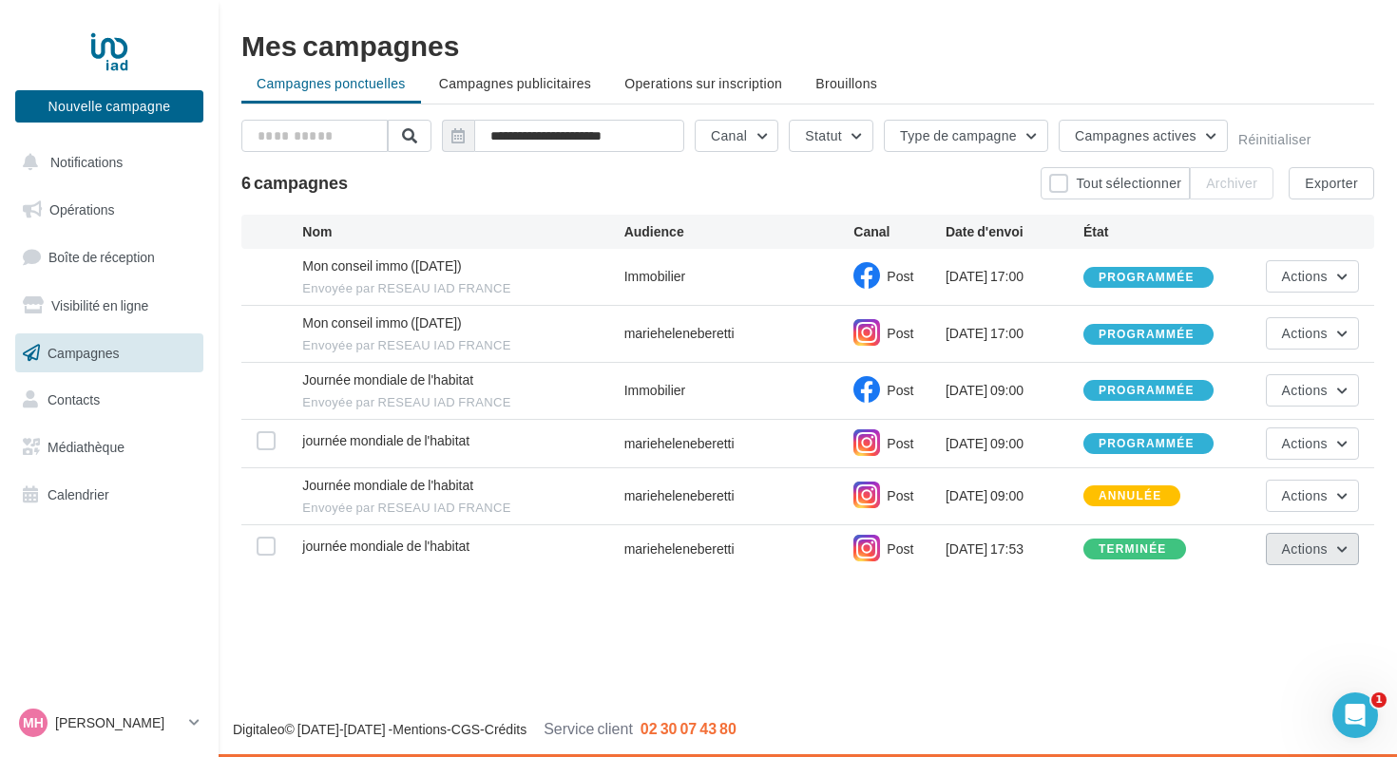
click at [1305, 555] on button "Actions" at bounding box center [1312, 549] width 93 height 32
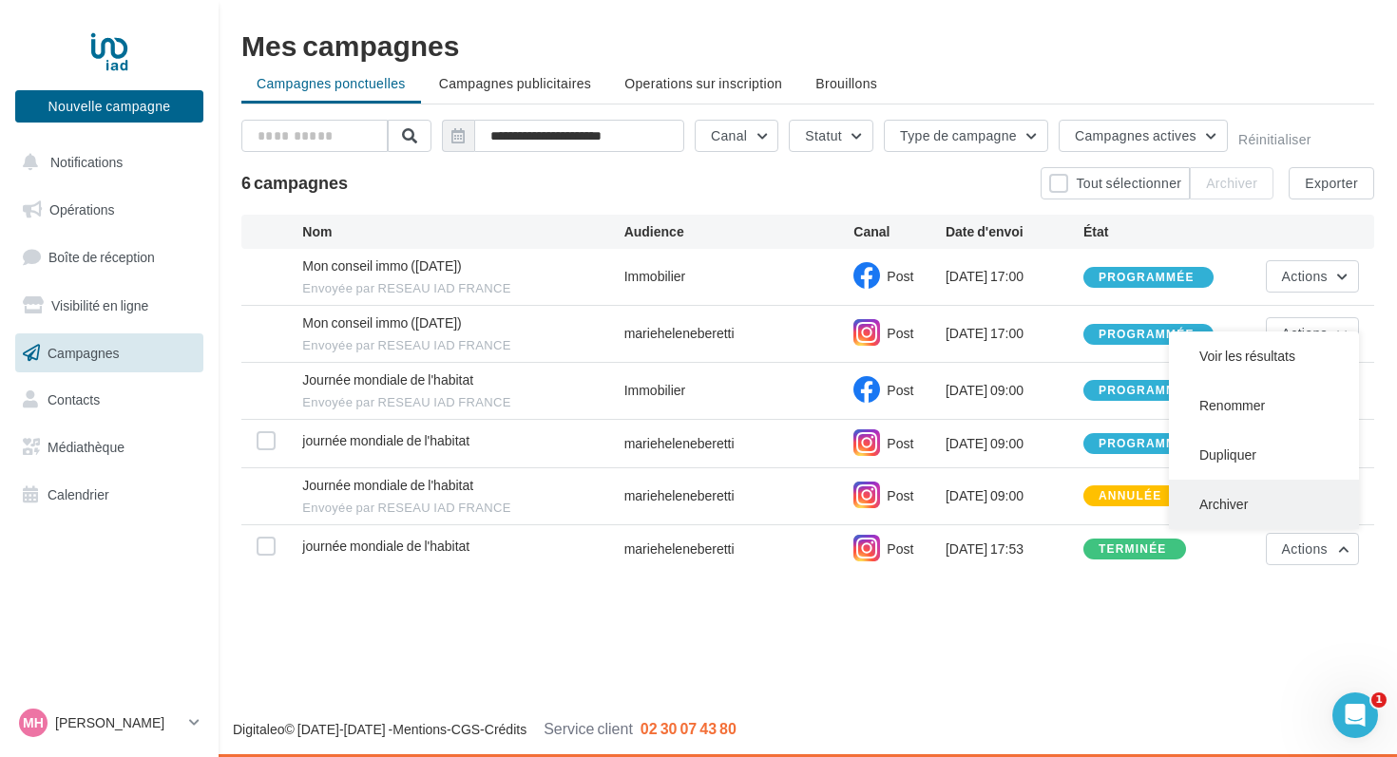
click at [1222, 511] on button "Archiver" at bounding box center [1264, 504] width 190 height 49
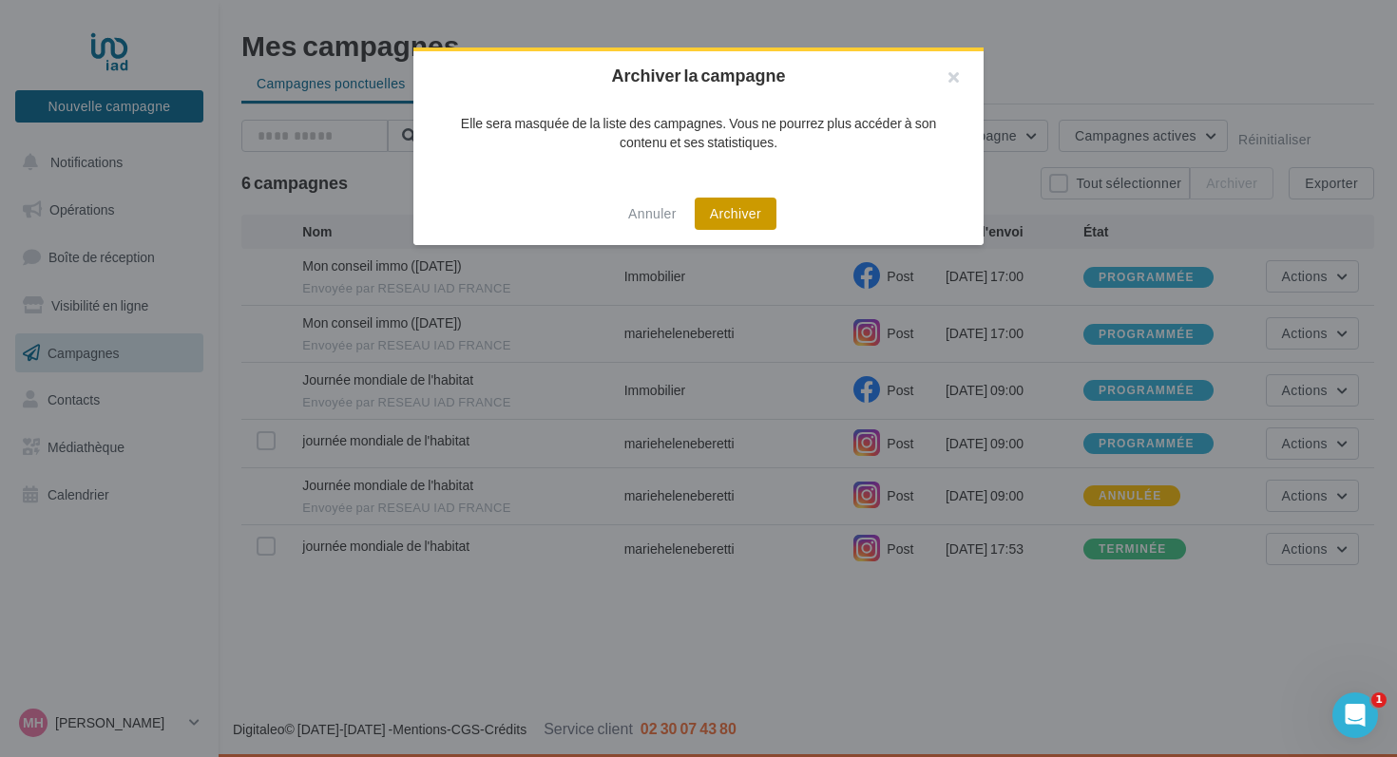
click at [736, 214] on button "Archiver" at bounding box center [736, 214] width 82 height 32
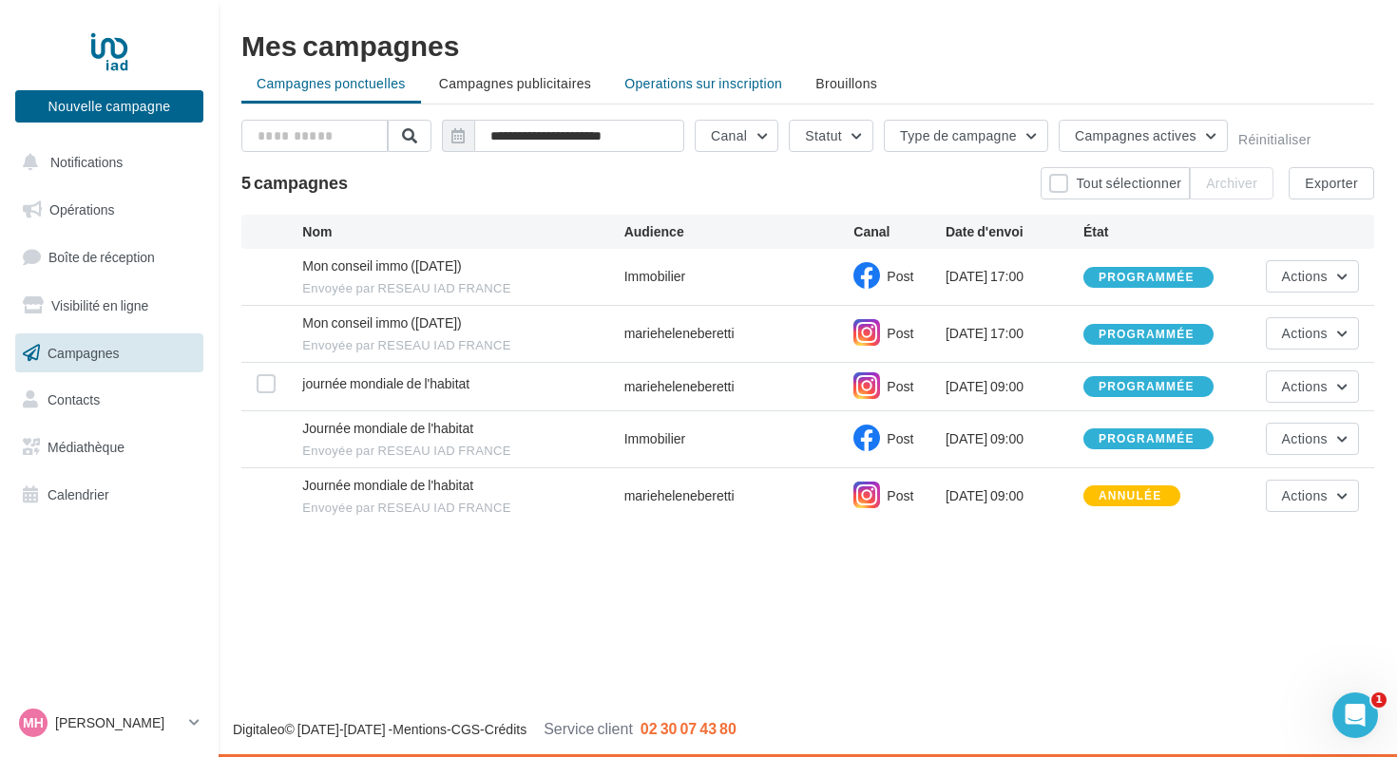
click at [724, 84] on span "Operations sur inscription" at bounding box center [703, 83] width 158 height 16
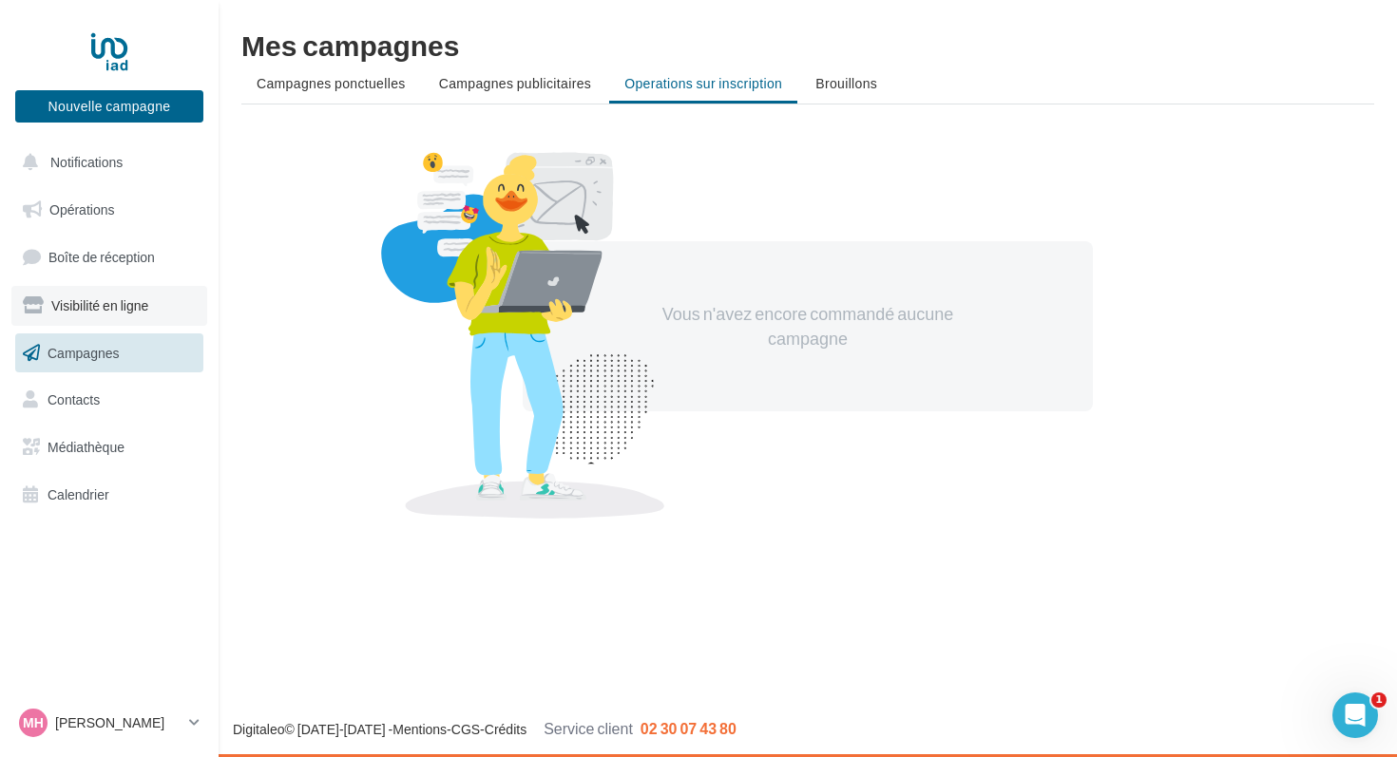
click at [74, 313] on span "Visibilité en ligne" at bounding box center [99, 305] width 97 height 16
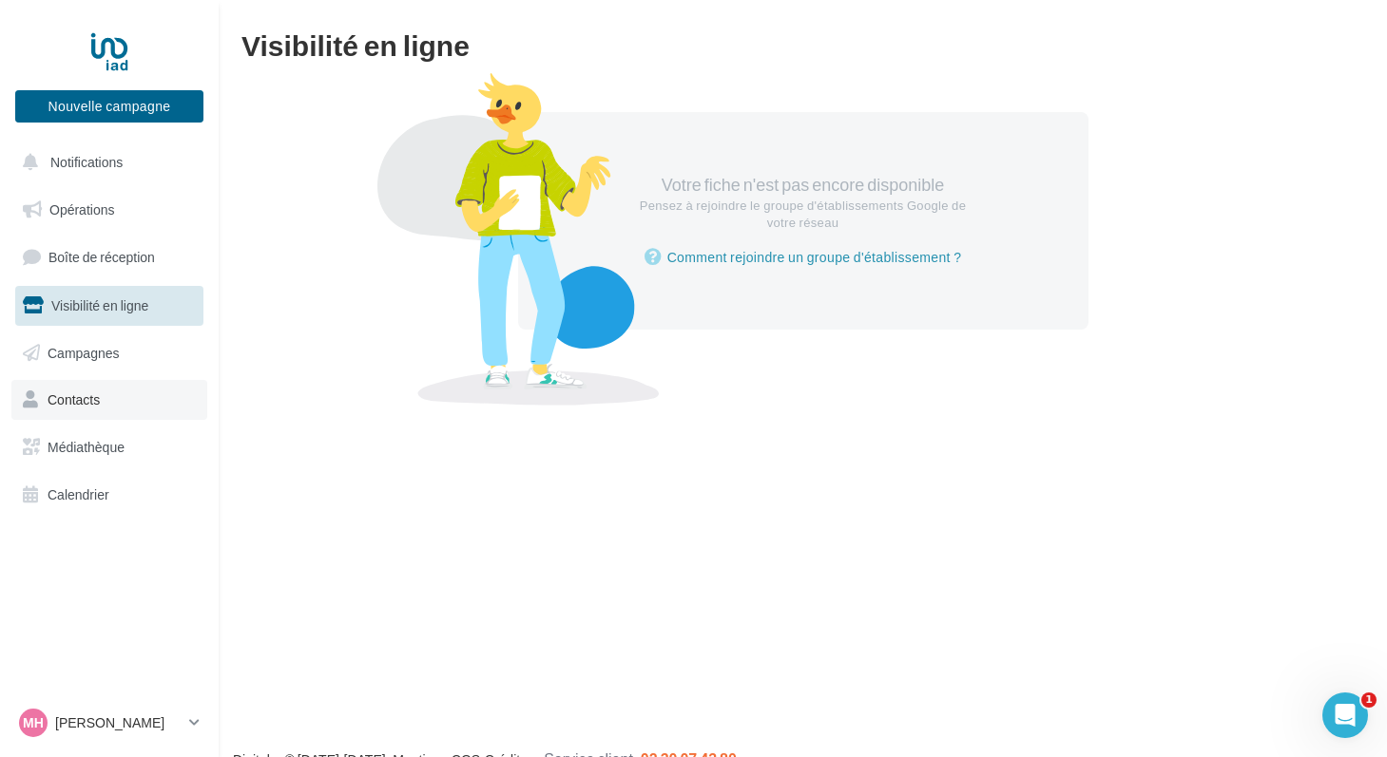
click at [63, 398] on span "Contacts" at bounding box center [74, 400] width 52 height 16
